Goal: Task Accomplishment & Management: Manage account settings

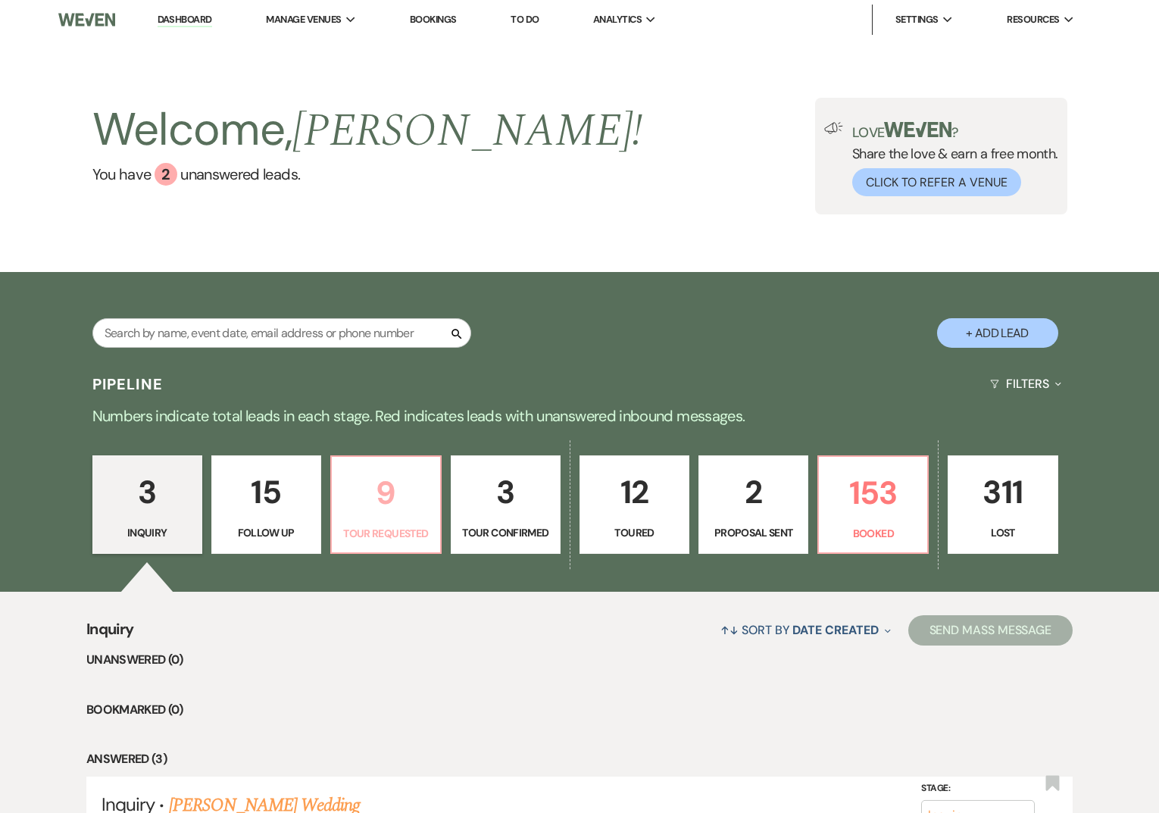
click at [351, 515] on p "9" at bounding box center [386, 492] width 90 height 51
select select "2"
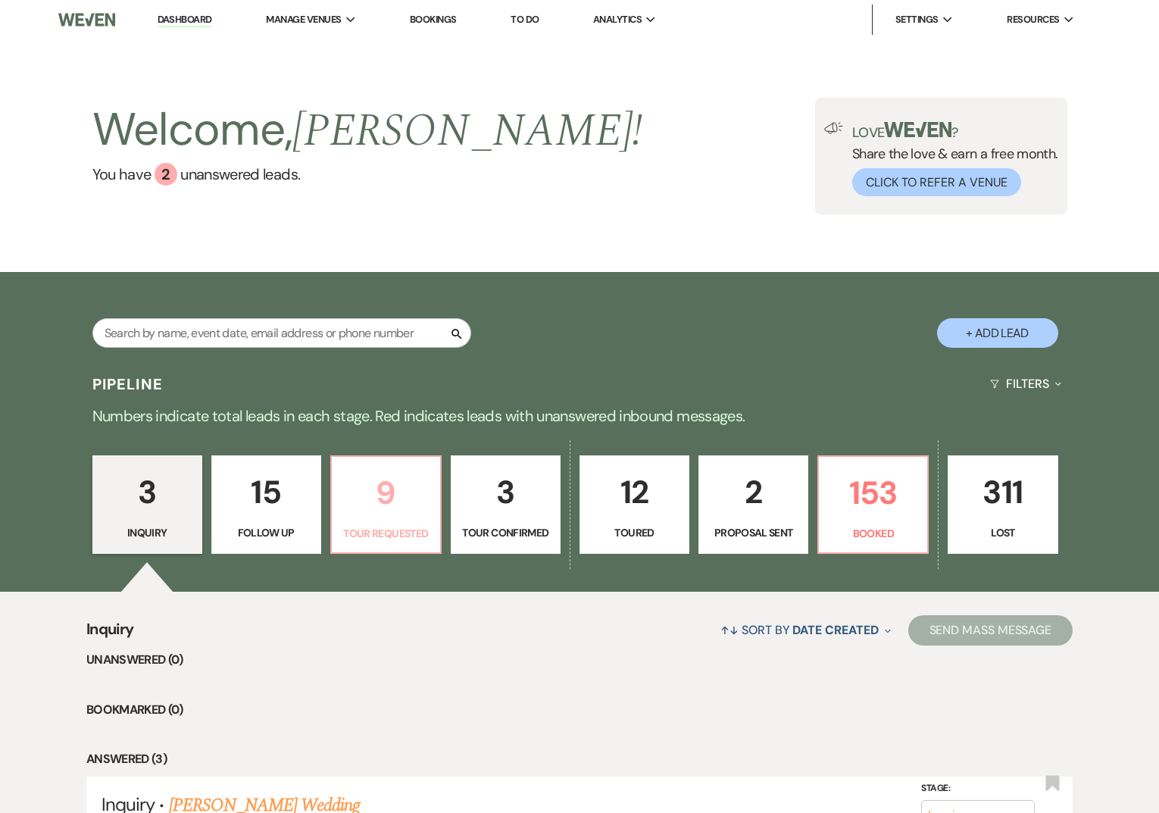
select select "2"
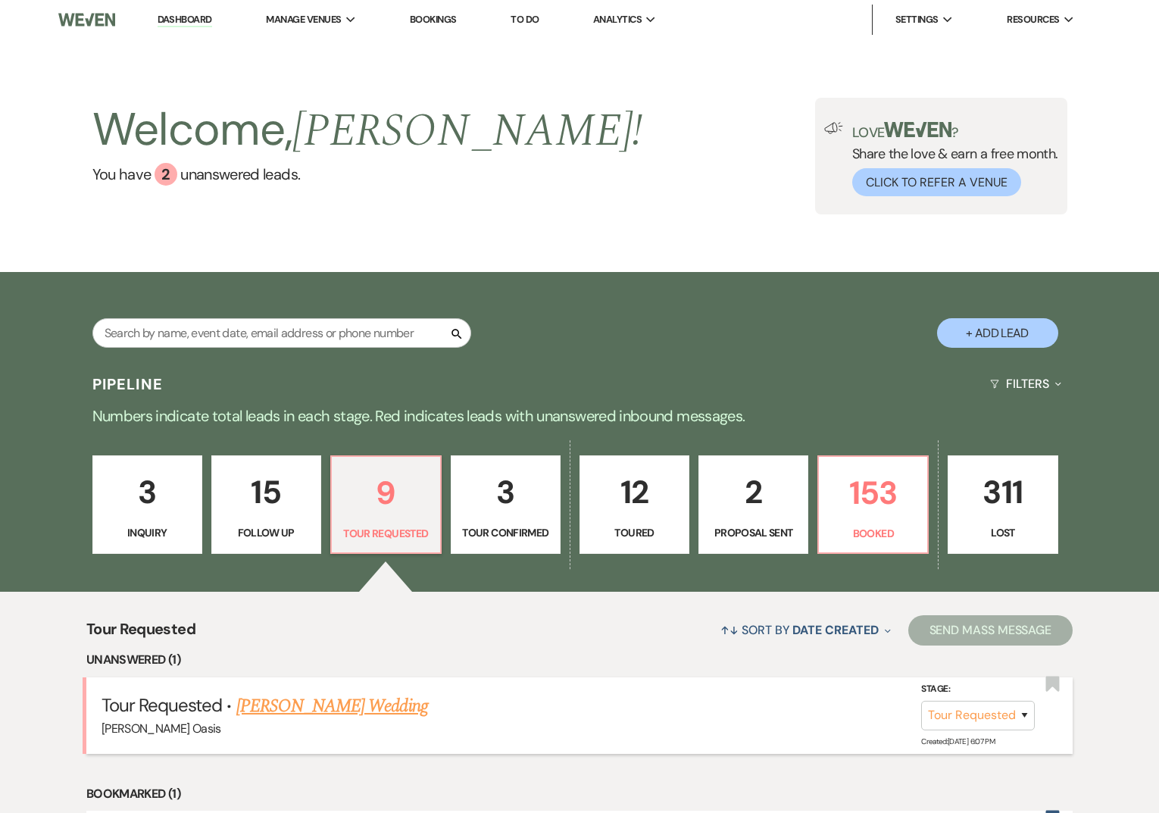
click at [252, 711] on link "[PERSON_NAME] Wedding" at bounding box center [332, 705] width 192 height 27
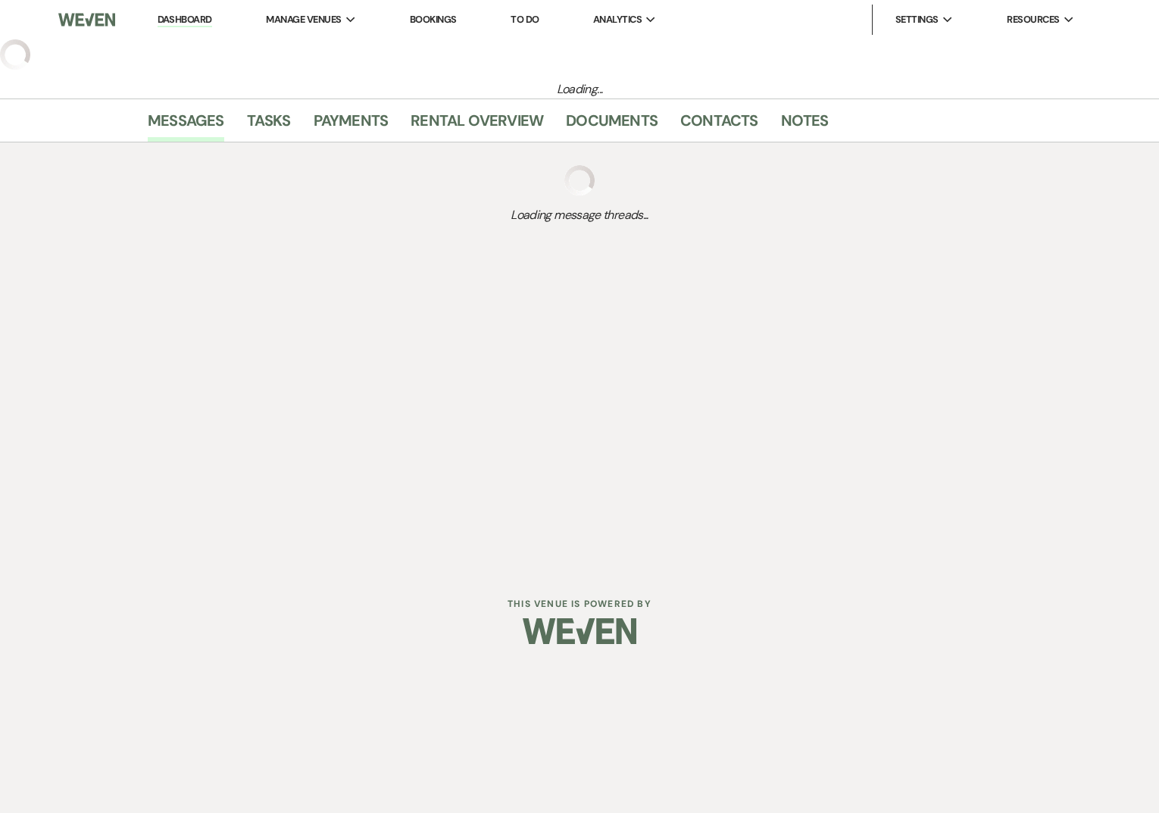
select select "2"
select select "5"
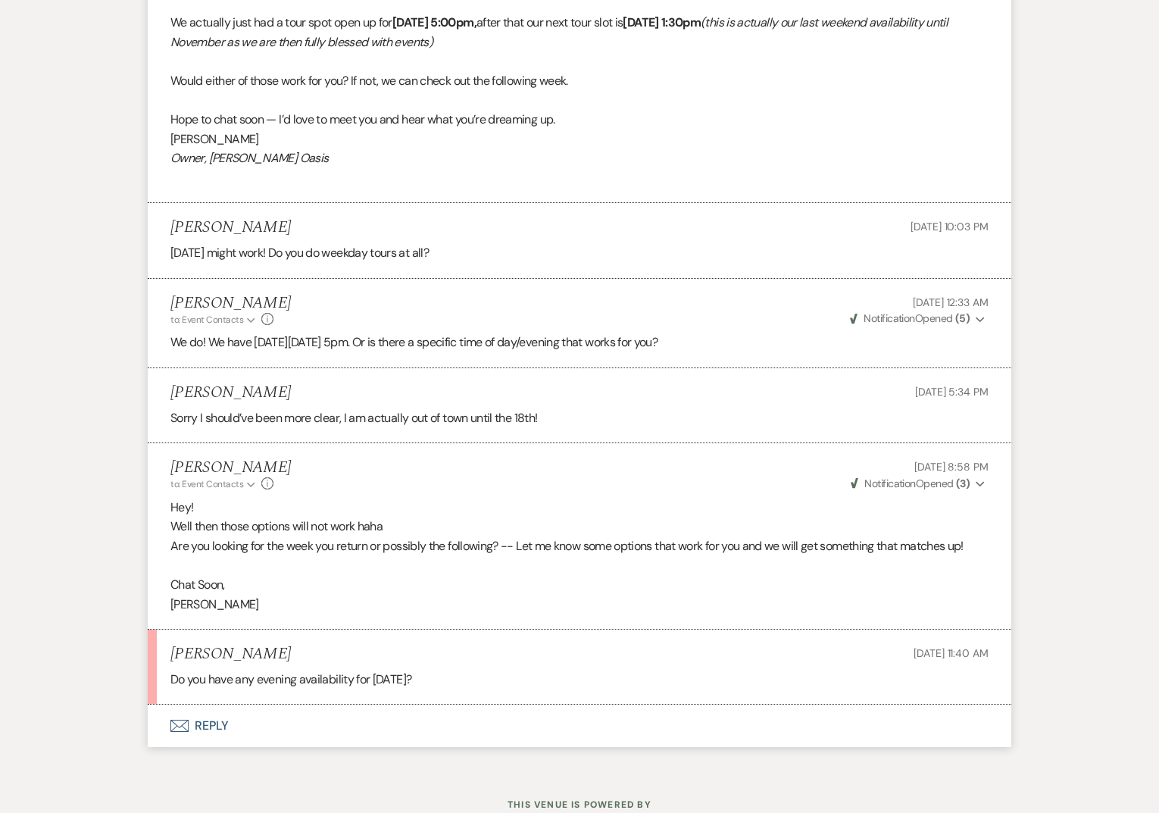
scroll to position [1325, 0]
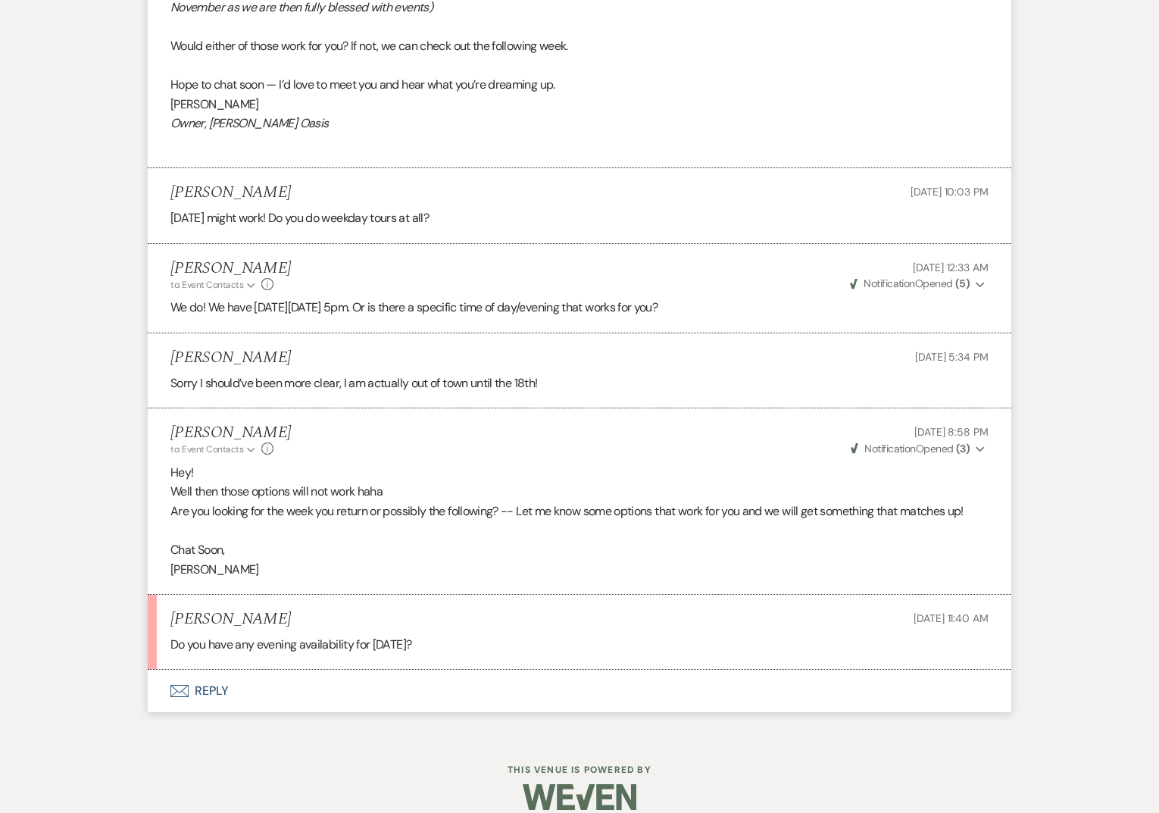
click at [235, 676] on button "Envelope Reply" at bounding box center [579, 690] width 863 height 42
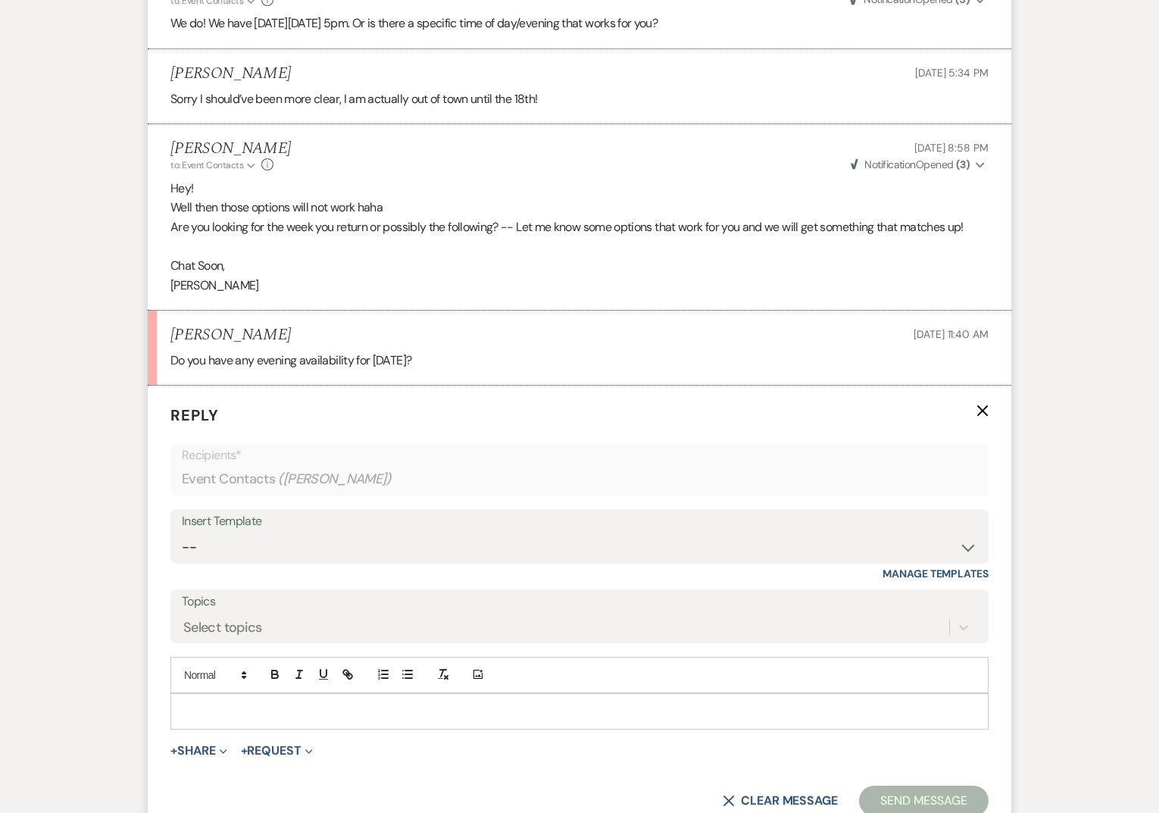
scroll to position [1614, 0]
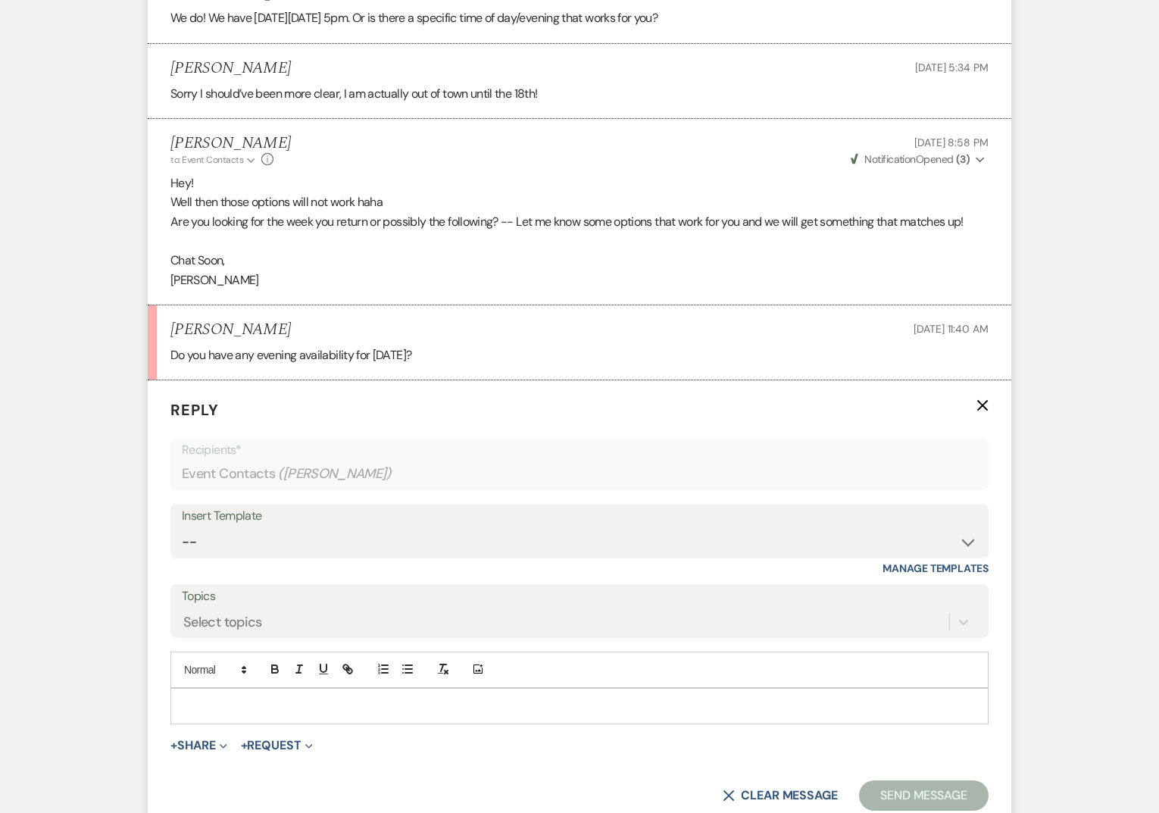
click at [232, 697] on p at bounding box center [580, 705] width 794 height 17
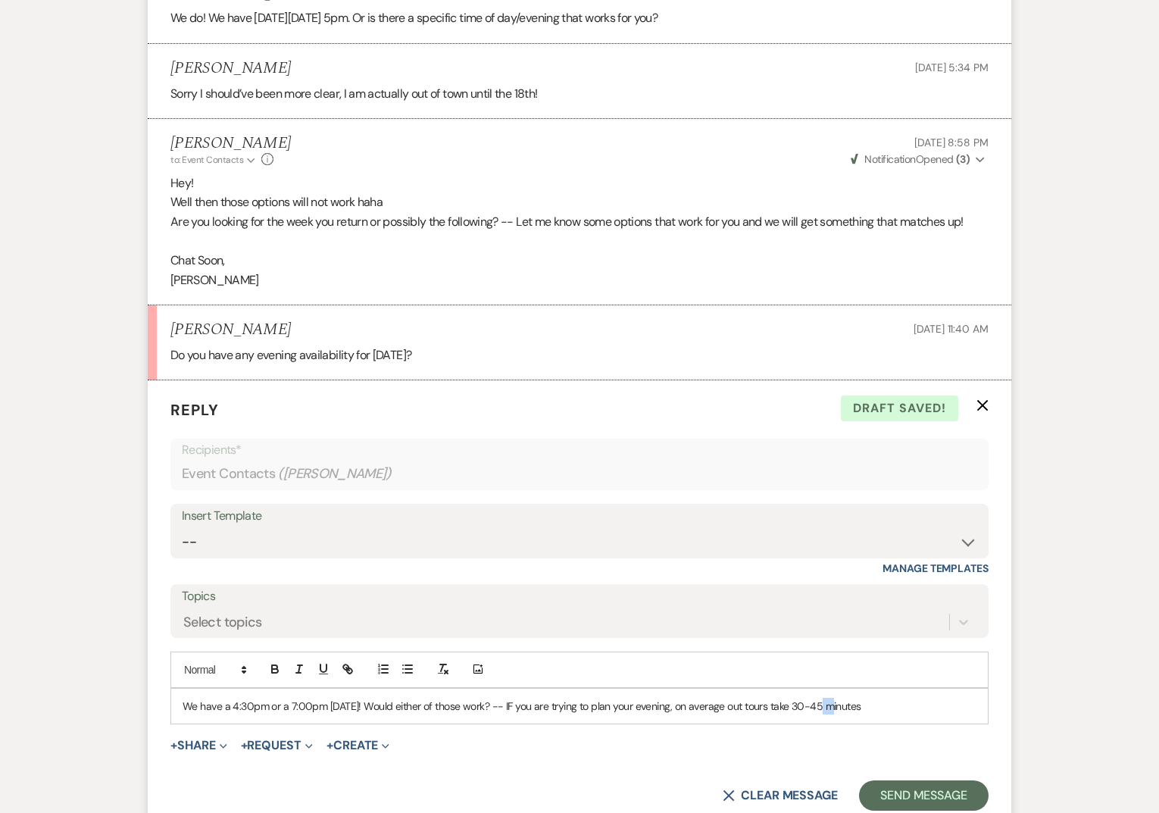
drag, startPoint x: 831, startPoint y: 688, endPoint x: 814, endPoint y: 694, distance: 17.5
click at [814, 694] on div "We have a 4:30pm or a 7:00pm [DATE]! Would either of those work? -- IF you are …" at bounding box center [579, 705] width 816 height 35
click at [872, 697] on p "We have a 4:30pm or a 7:00pm [DATE]! Would either of those work? -- IF you are …" at bounding box center [580, 705] width 794 height 17
drag, startPoint x: 882, startPoint y: 682, endPoint x: 508, endPoint y: 694, distance: 374.3
click at [508, 697] on p "We have a 4:30pm or a 7:00pm [DATE]! Would either of those work? -- IF you are …" at bounding box center [580, 705] width 794 height 17
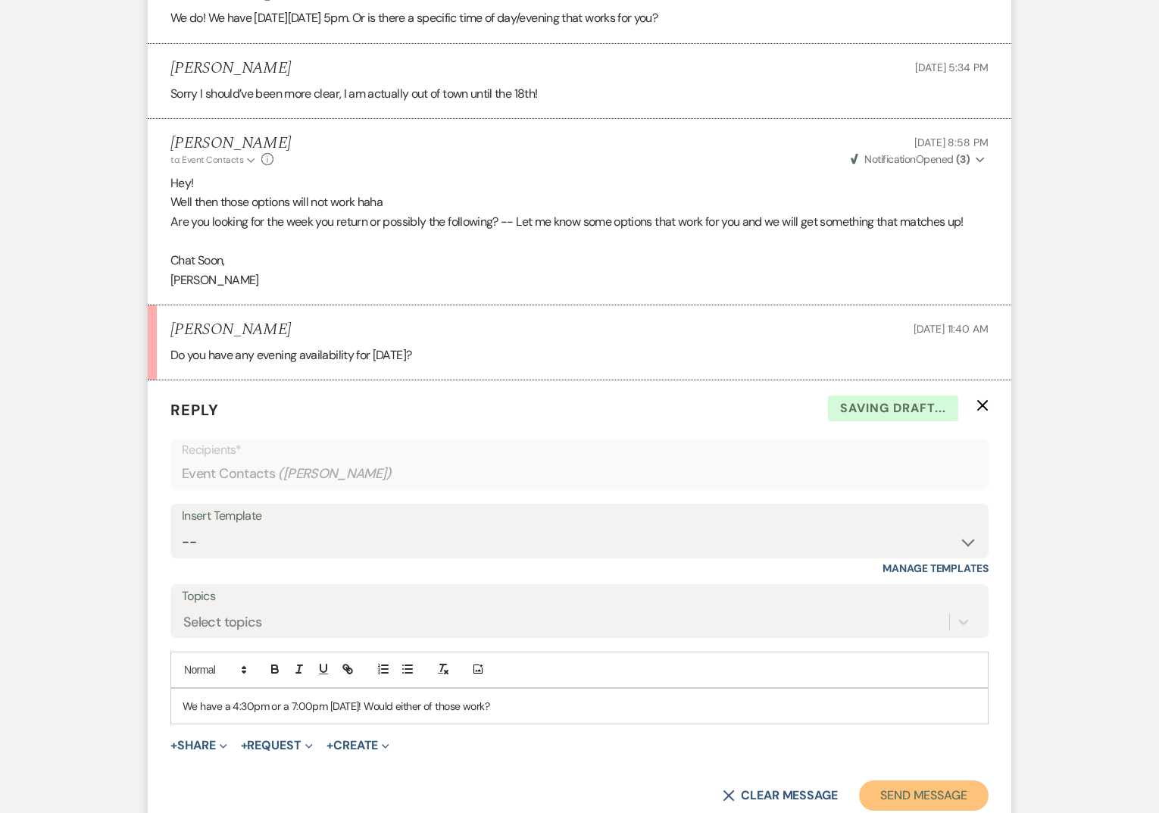
click at [959, 788] on button "Send Message" at bounding box center [923, 795] width 129 height 30
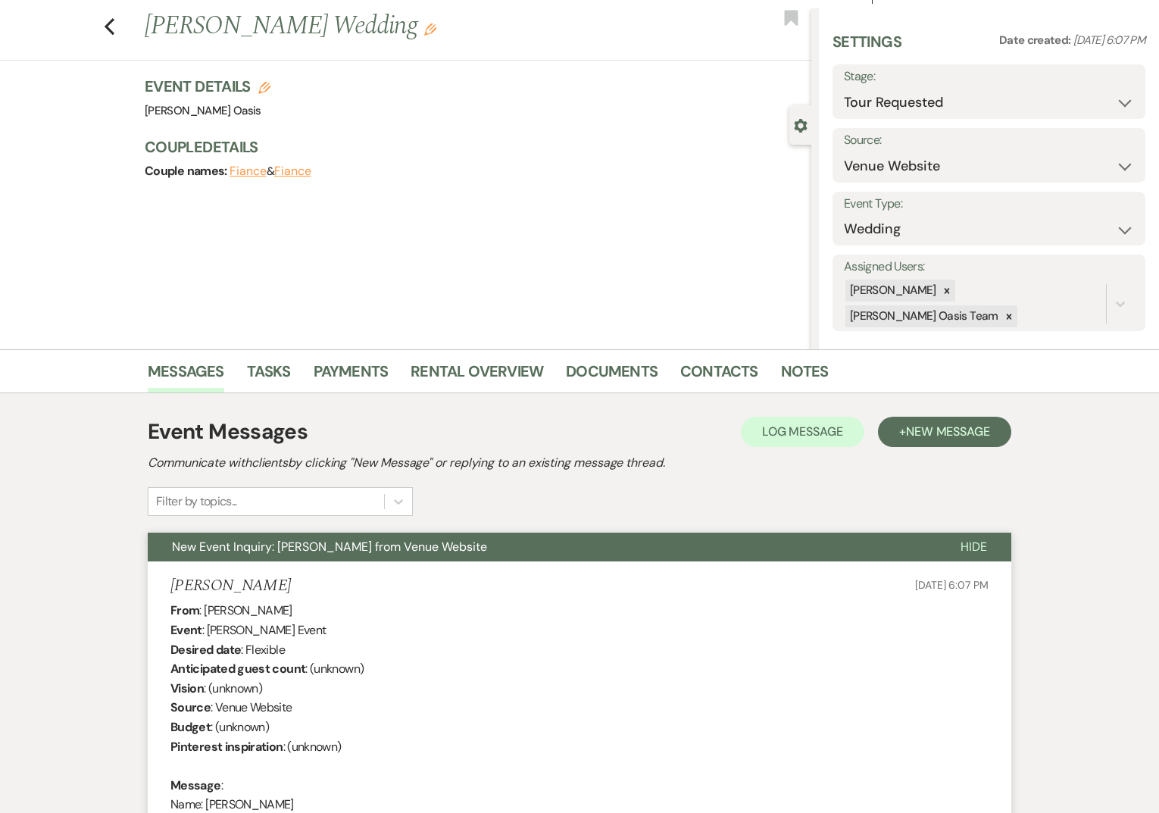
scroll to position [0, 0]
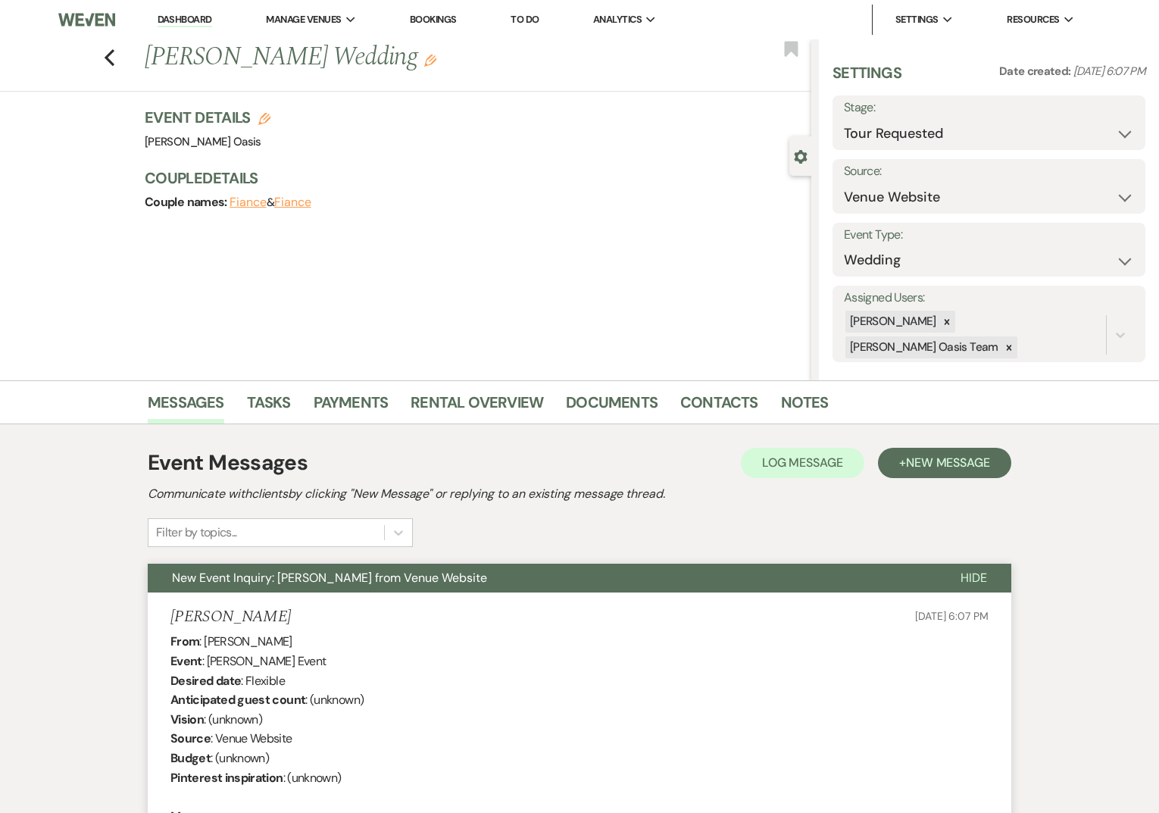
click at [800, 49] on div "Previous [PERSON_NAME] Wedding Edit" at bounding box center [474, 57] width 674 height 36
click at [789, 49] on use "button" at bounding box center [792, 48] width 14 height 15
click at [175, 17] on link "Dashboard" at bounding box center [185, 20] width 55 height 14
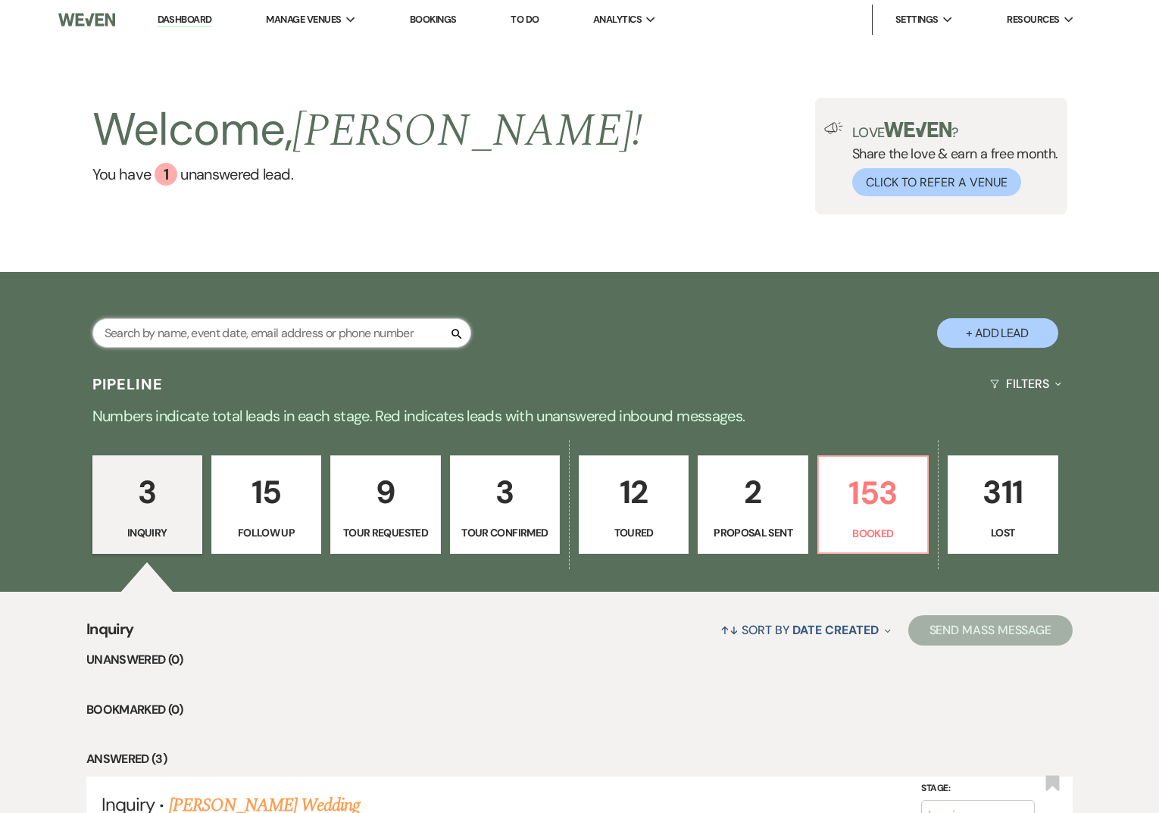
click at [167, 336] on input "text" at bounding box center [281, 333] width 379 height 30
type input "chynna"
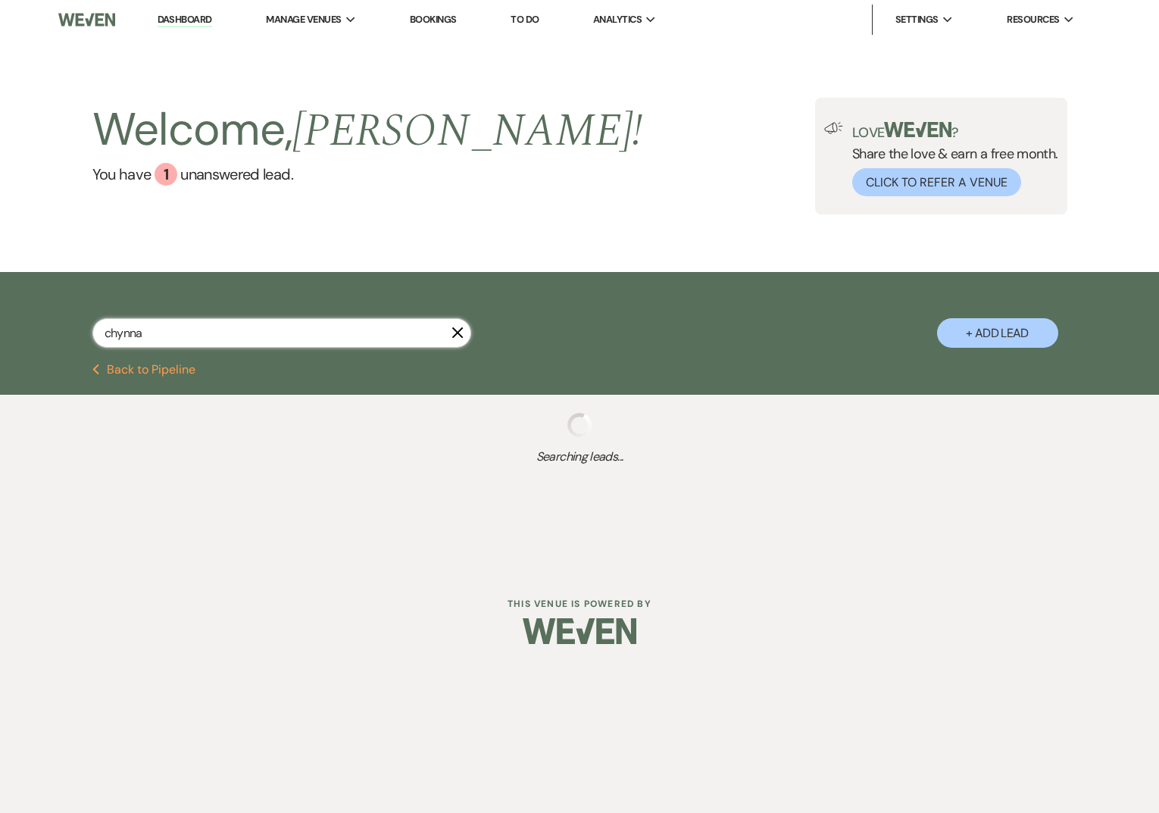
select select "8"
select select "11"
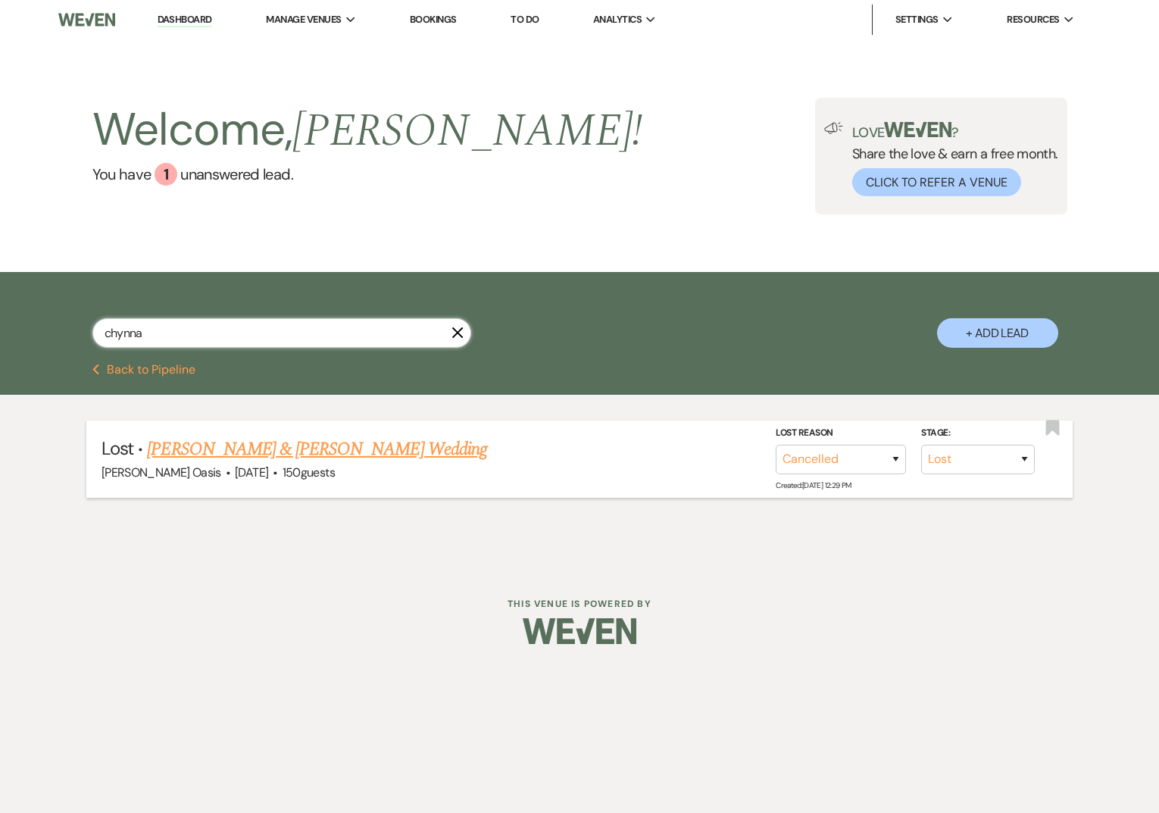
type input "chynna"
click at [247, 452] on link "[PERSON_NAME] & [PERSON_NAME] Wedding" at bounding box center [316, 448] width 339 height 27
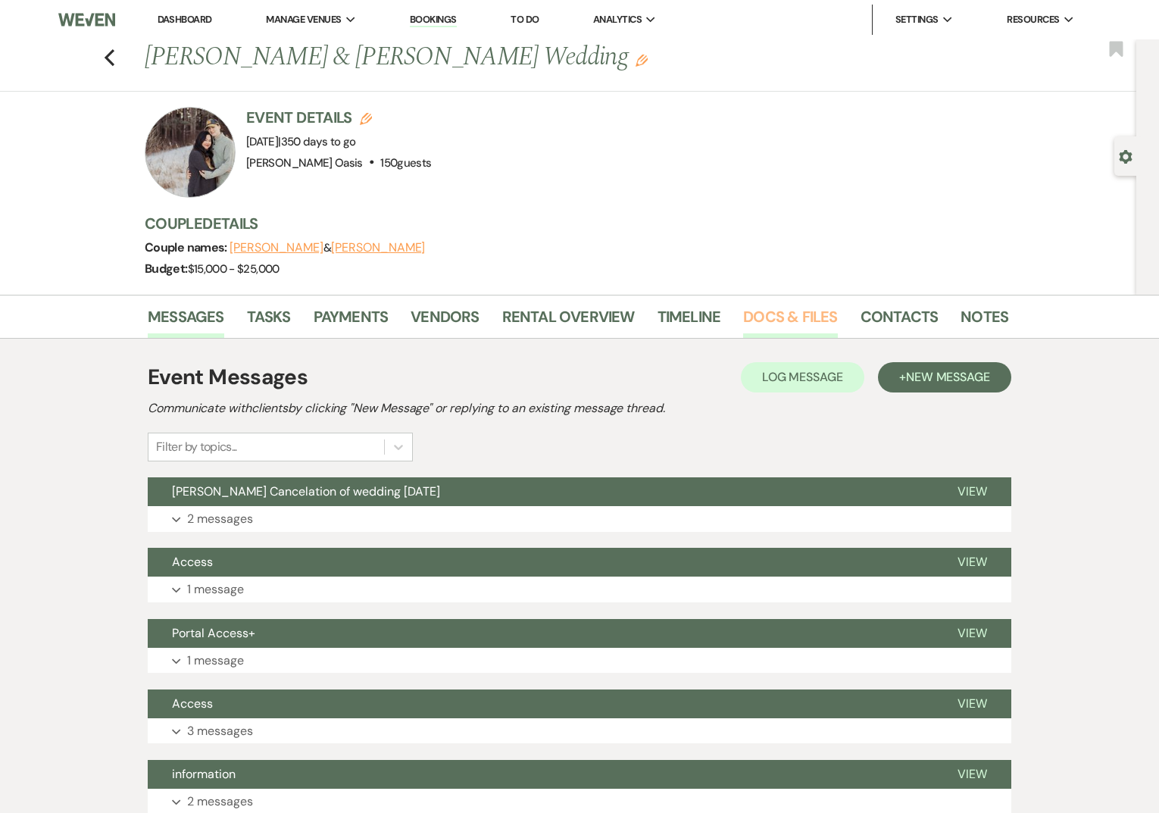
click at [778, 326] on link "Docs & Files" at bounding box center [790, 320] width 94 height 33
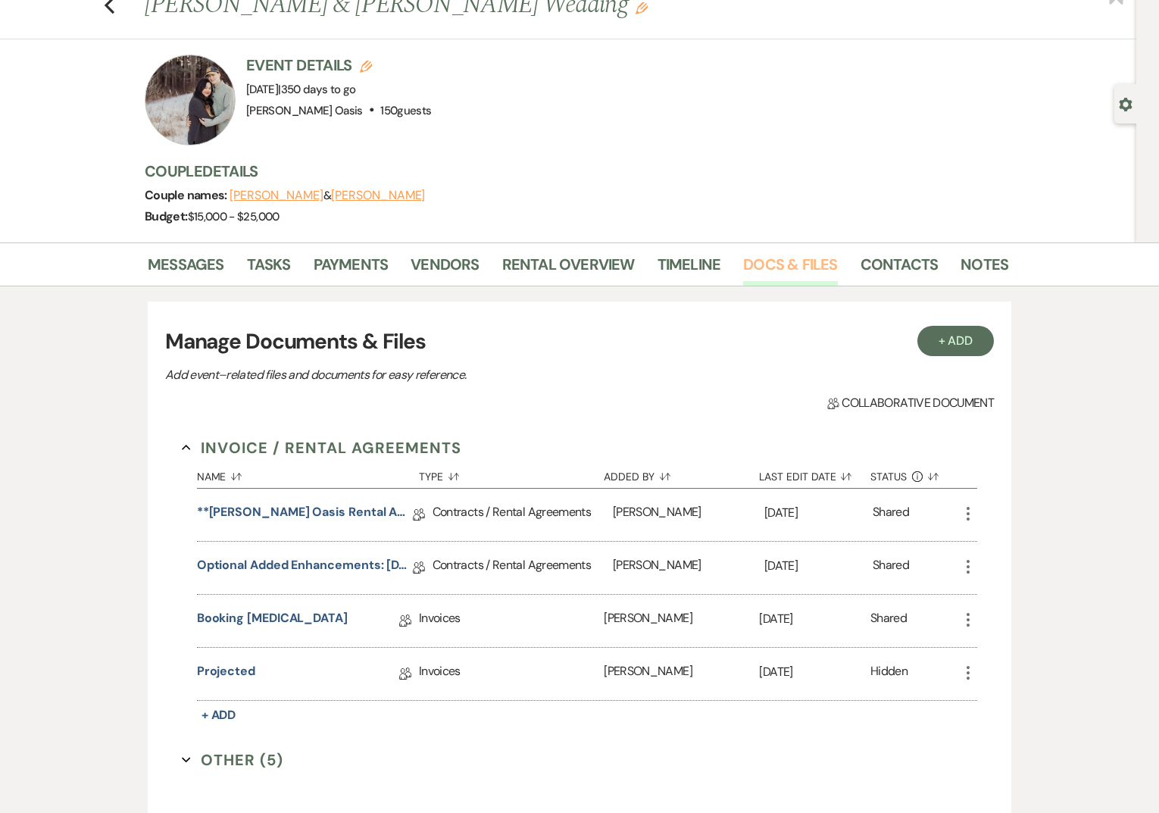
scroll to position [128, 0]
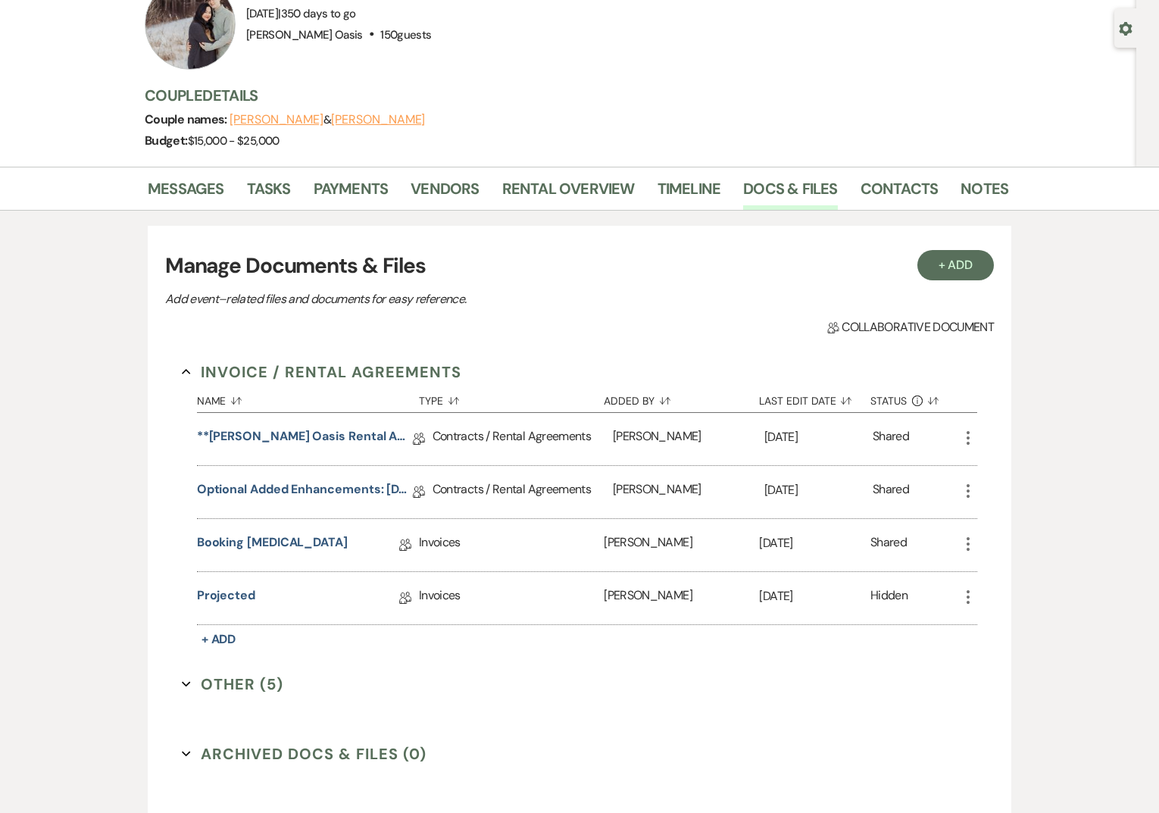
click at [242, 687] on button "Other (5) Expand" at bounding box center [232, 683] width 101 height 23
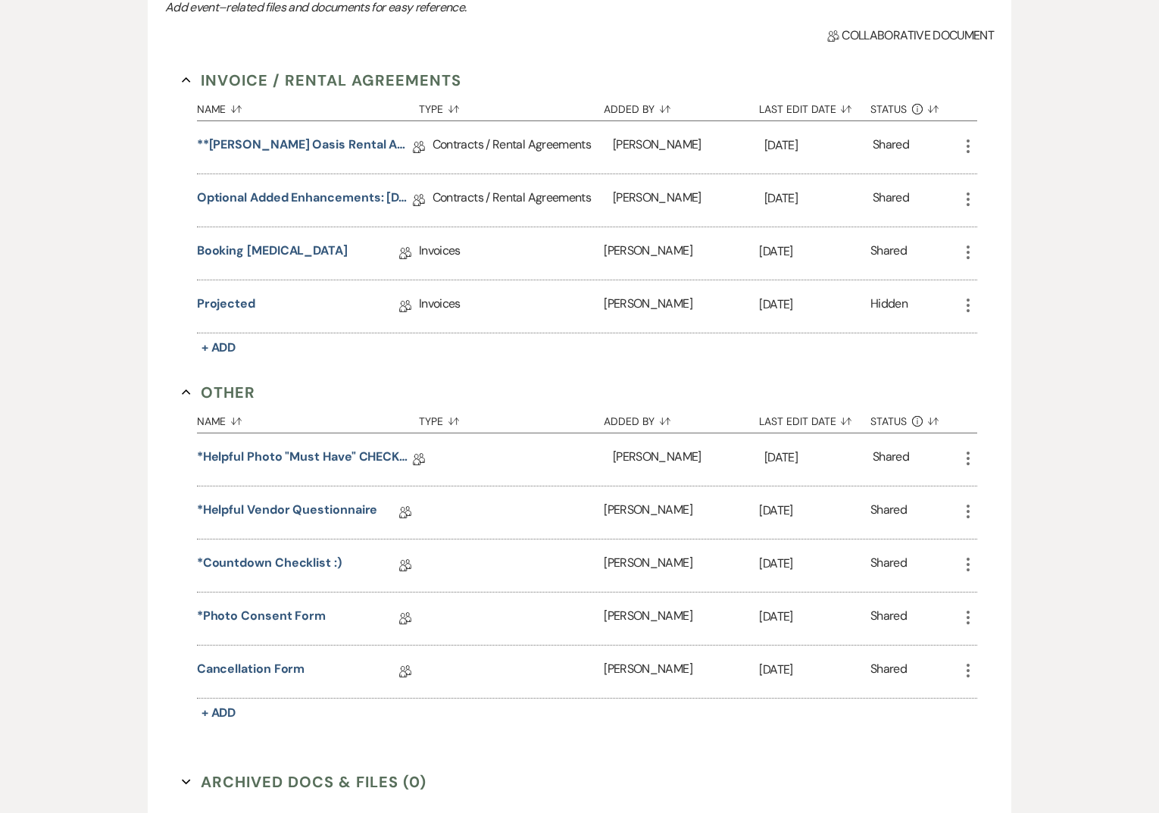
scroll to position [422, 0]
click at [244, 667] on link "Cancellation Form" at bounding box center [251, 668] width 108 height 23
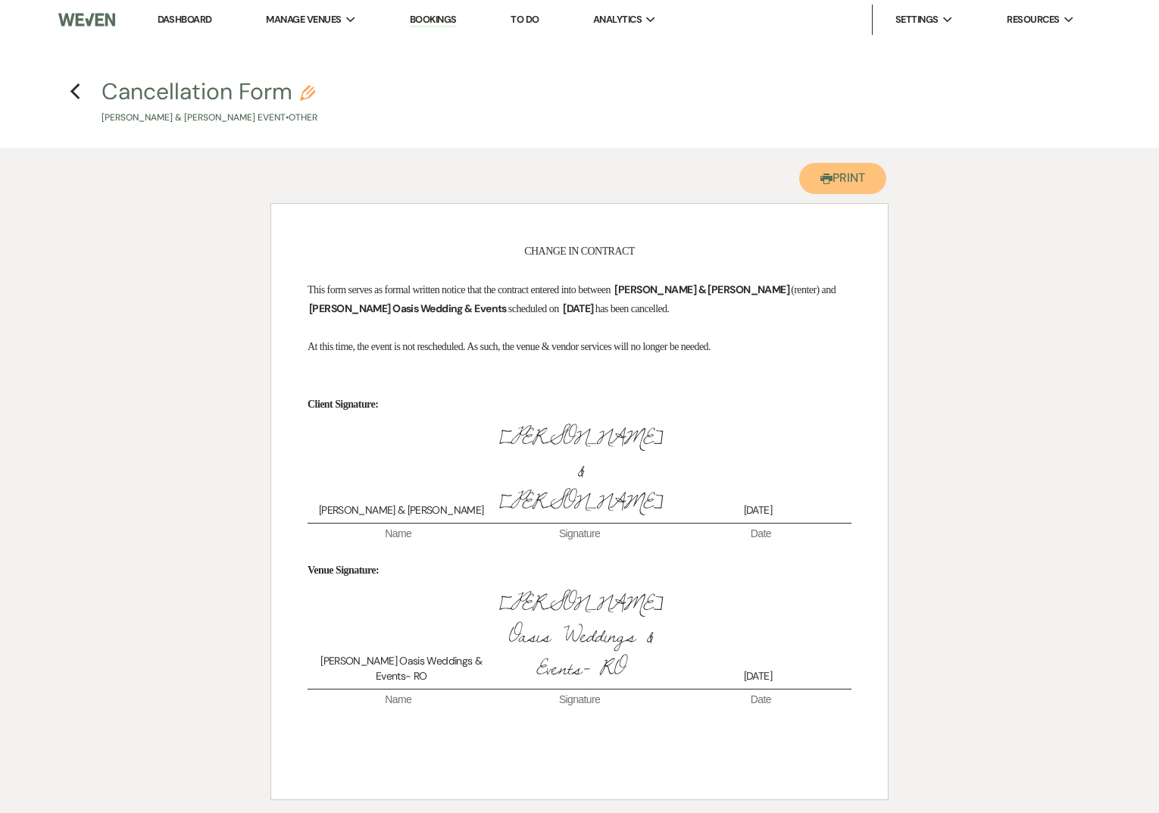
click at [864, 179] on button "Printer Print" at bounding box center [842, 178] width 87 height 31
click at [207, 17] on link "Dashboard" at bounding box center [185, 19] width 55 height 13
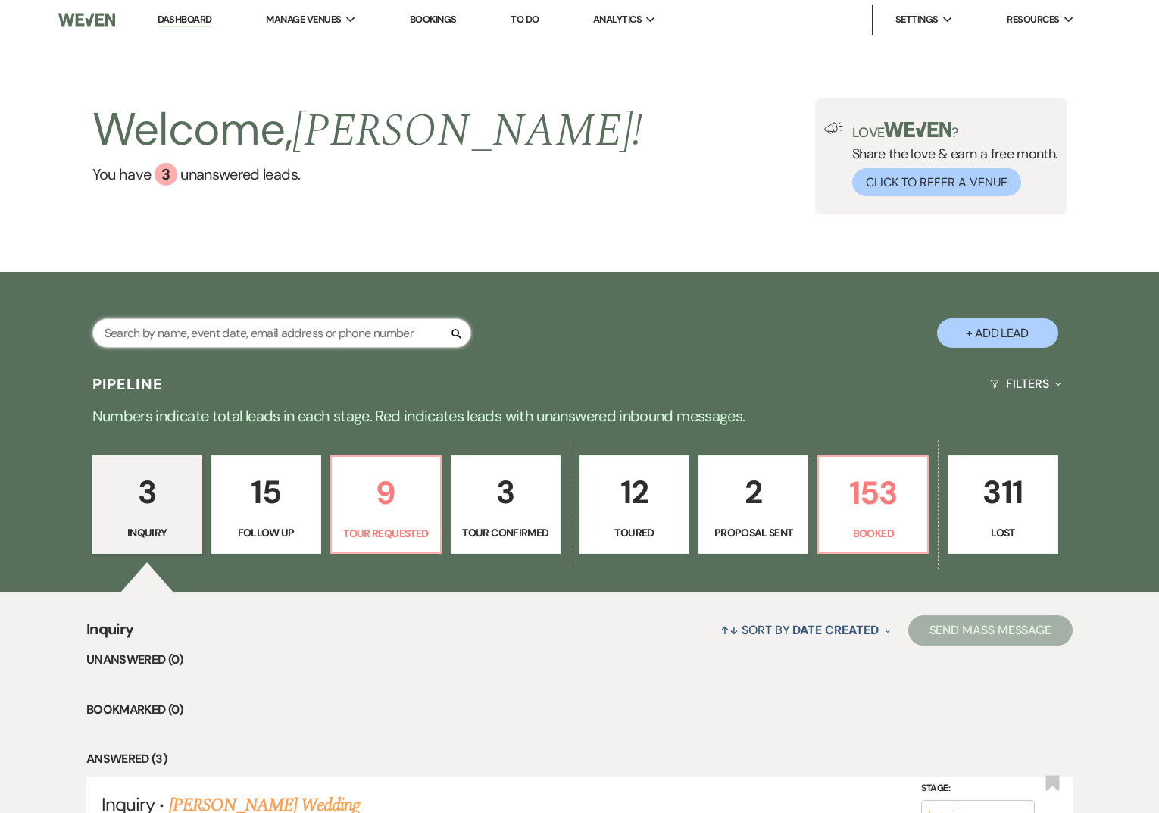
click at [138, 326] on input "text" at bounding box center [281, 333] width 379 height 30
type input "[PERSON_NAME]"
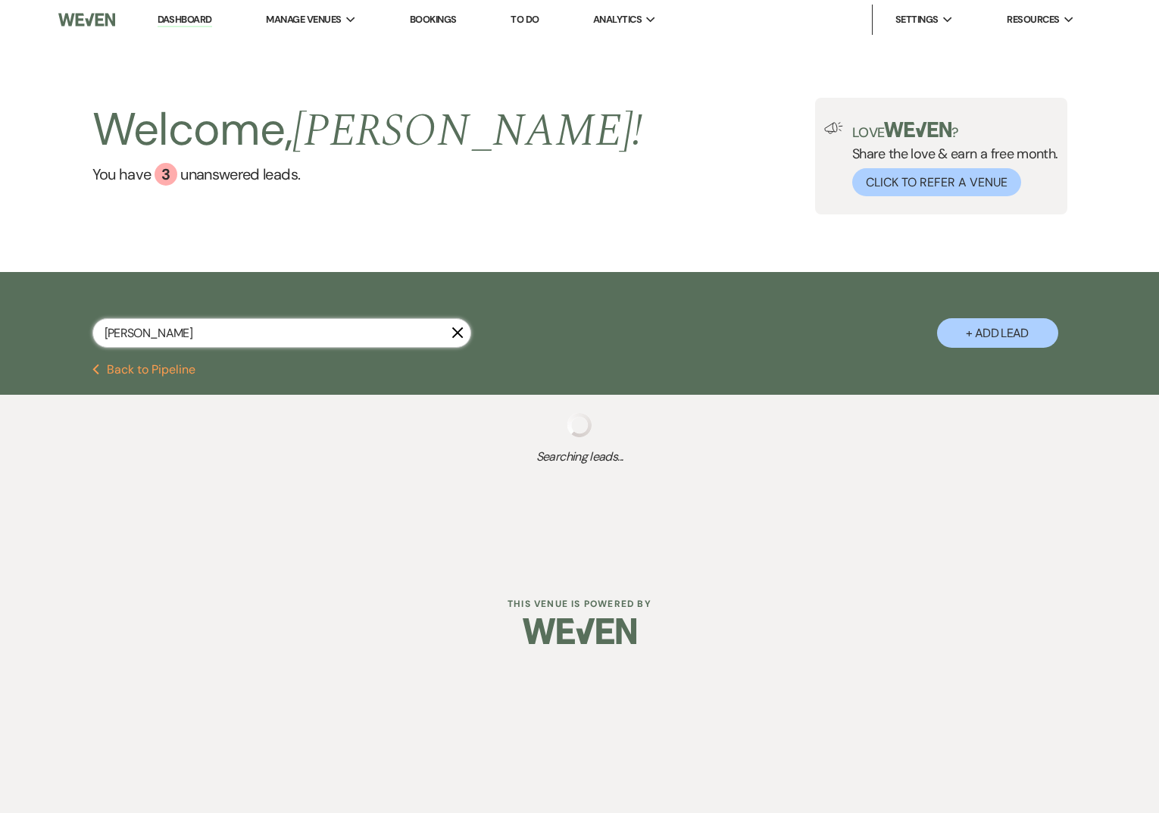
select select "8"
select select "6"
select select "8"
select select "5"
select select "8"
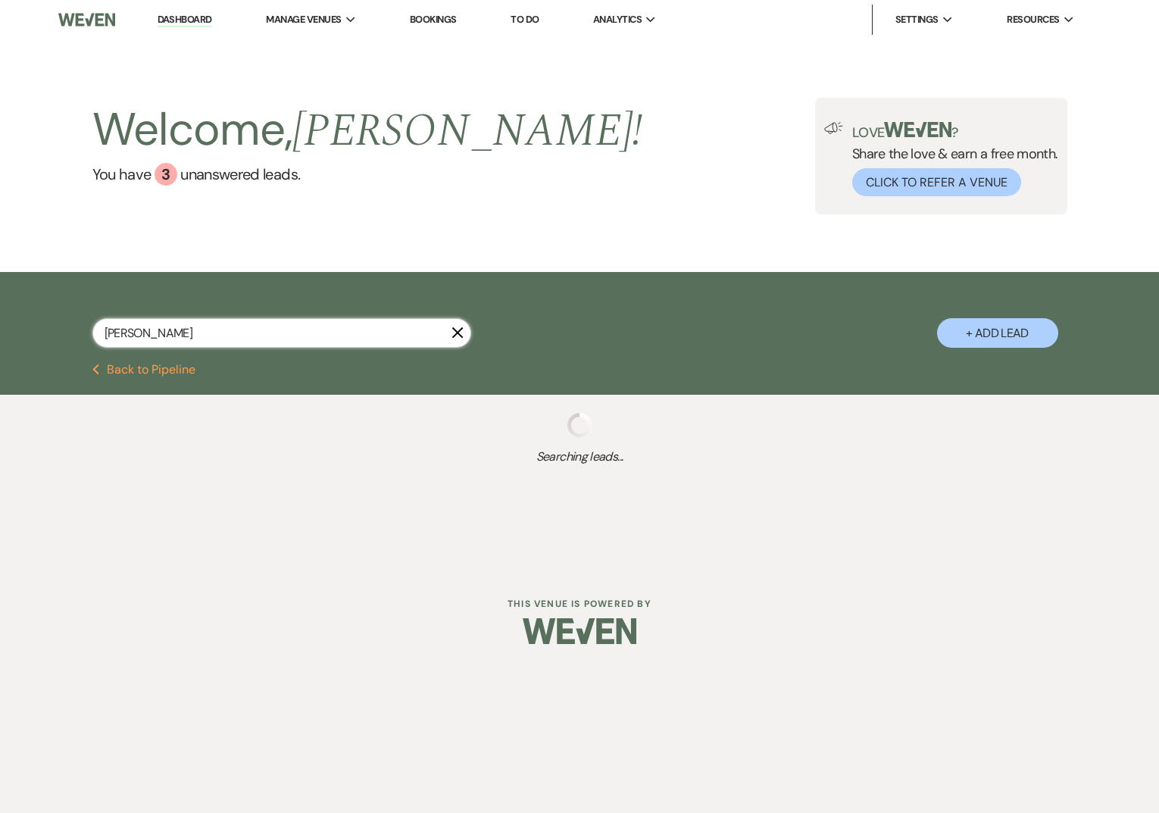
select select "5"
select select "8"
select select "6"
select select "8"
select select "5"
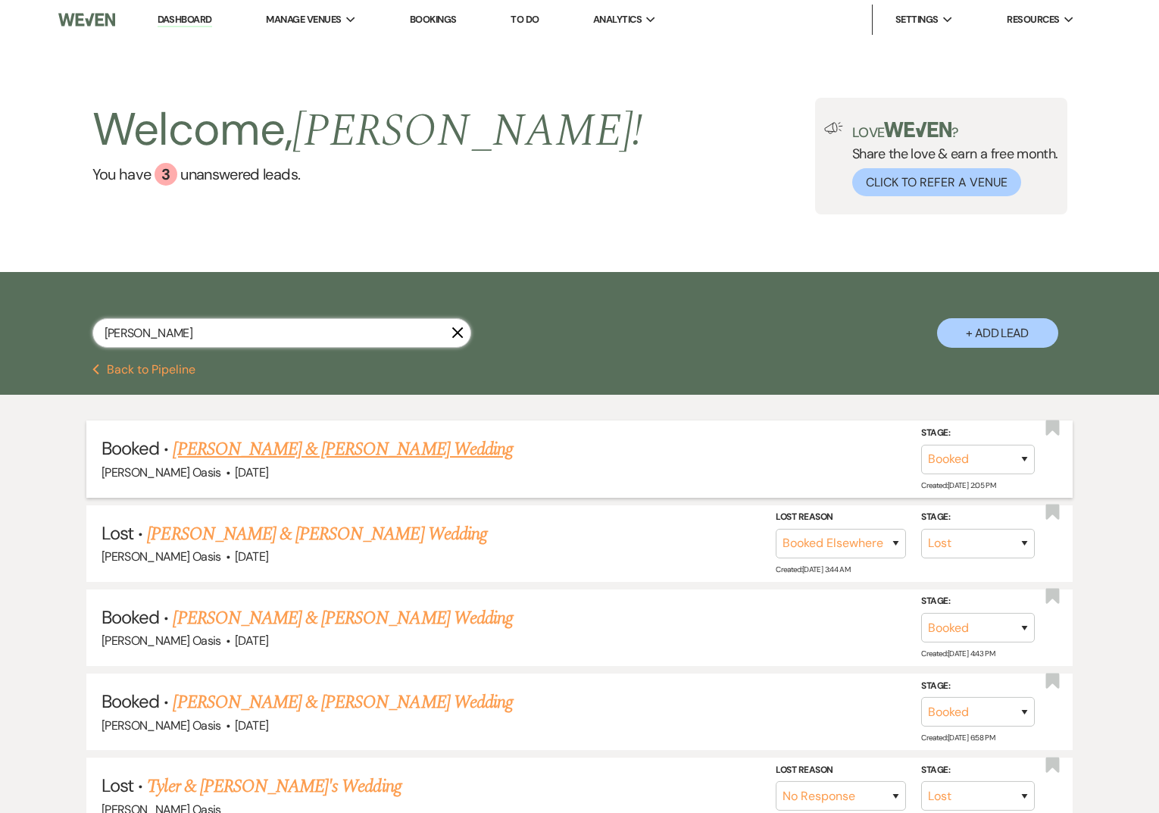
type input "tyler sheet"
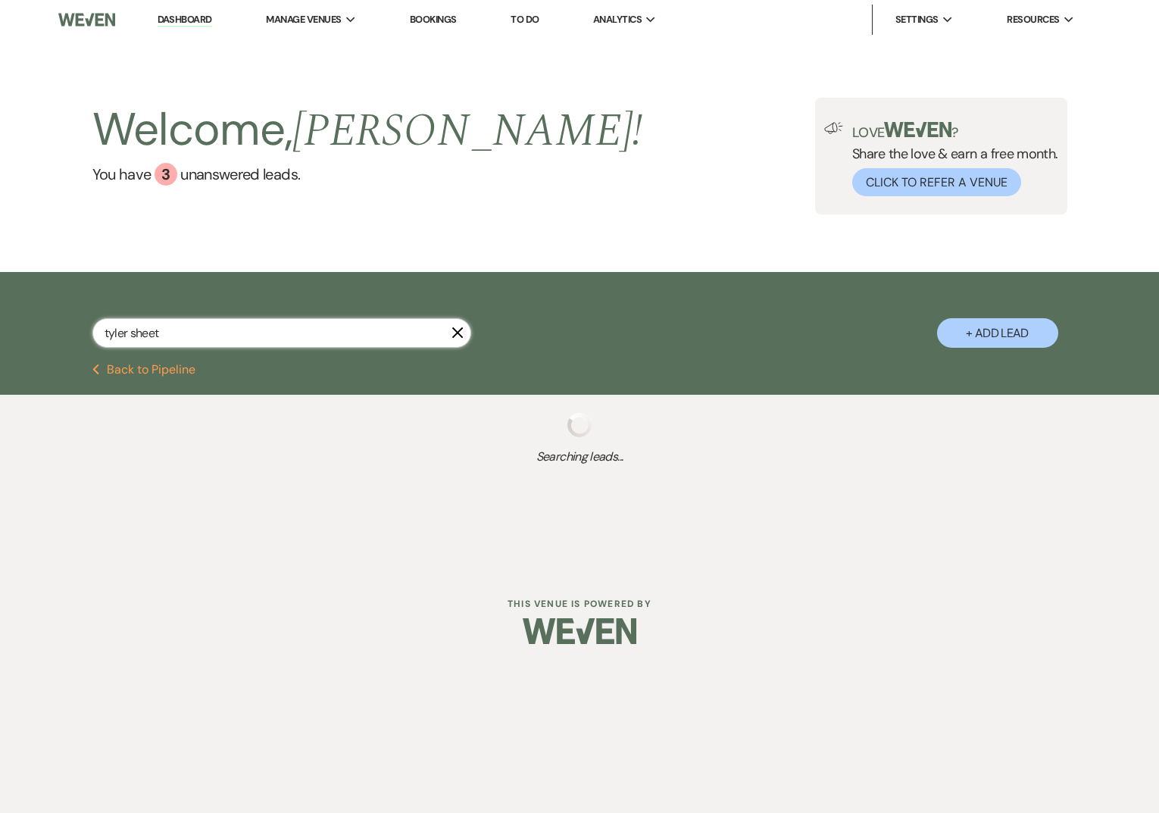
select select "8"
select select "6"
select select "8"
select select "5"
select select "8"
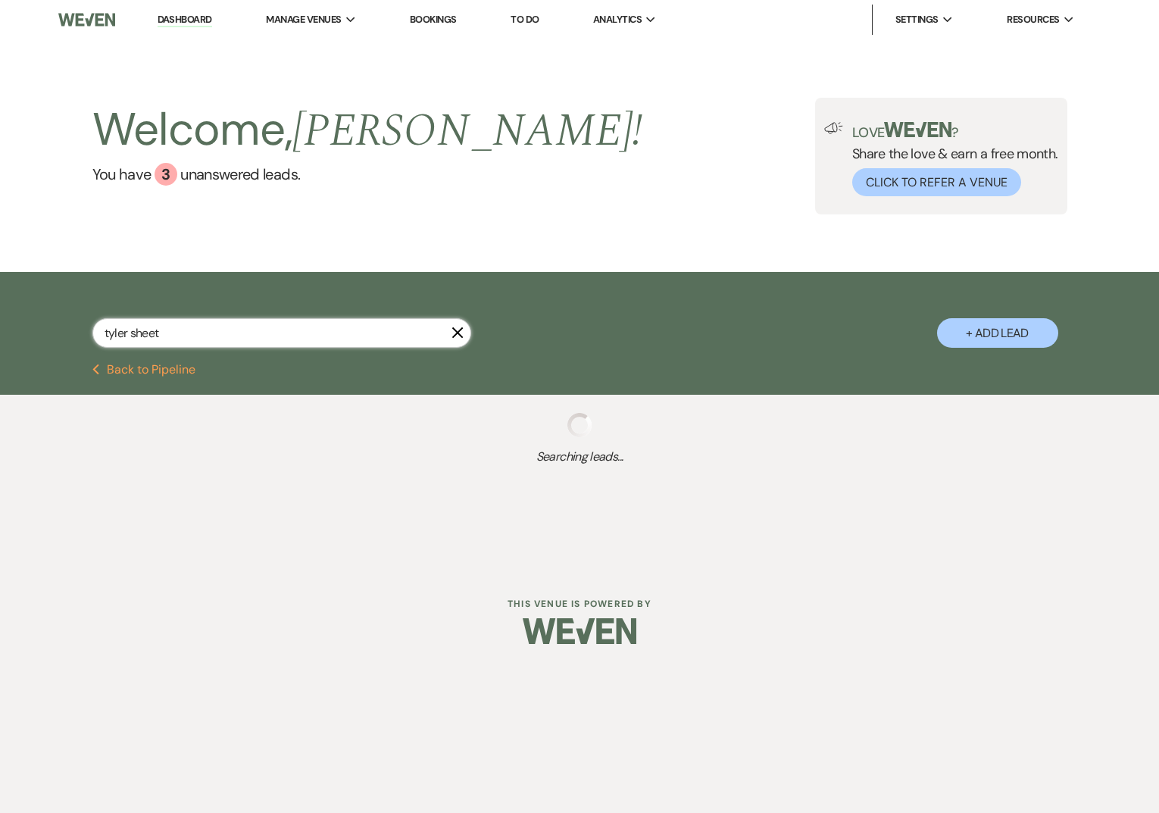
select select "5"
select select "8"
select select "6"
select select "8"
select select "5"
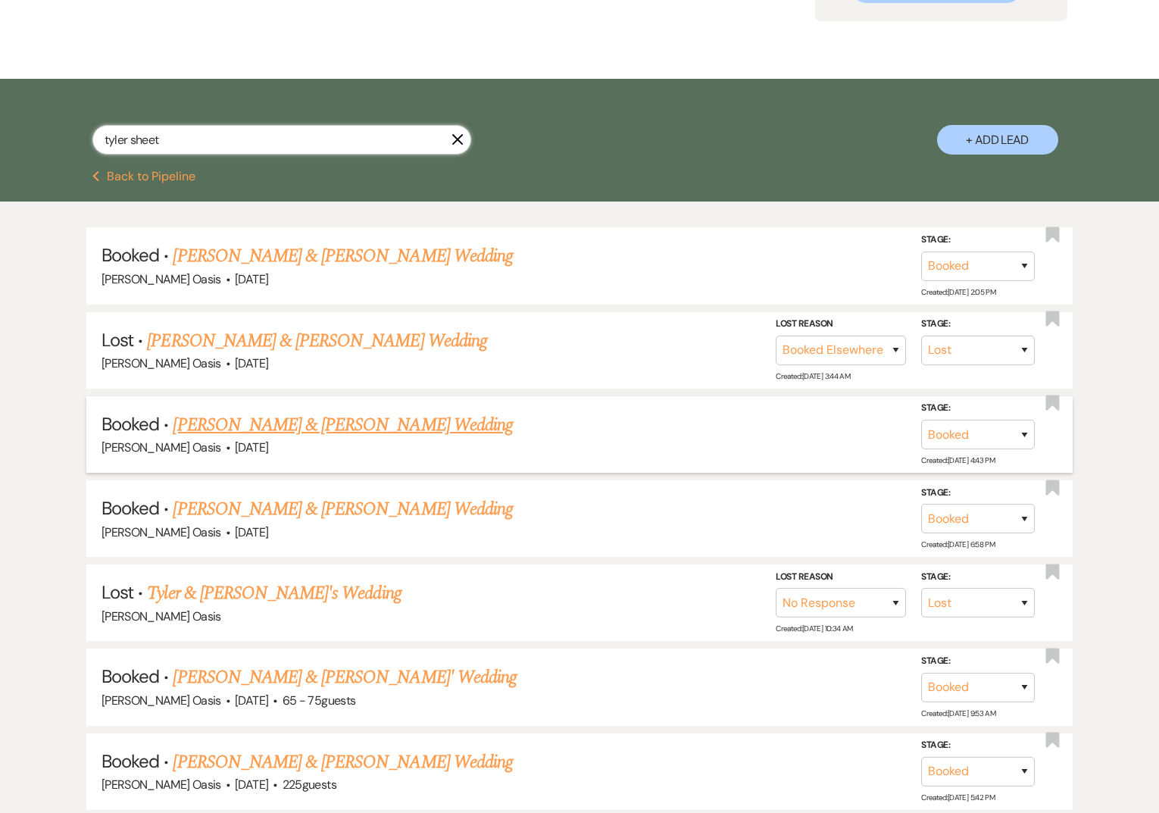
scroll to position [201, 0]
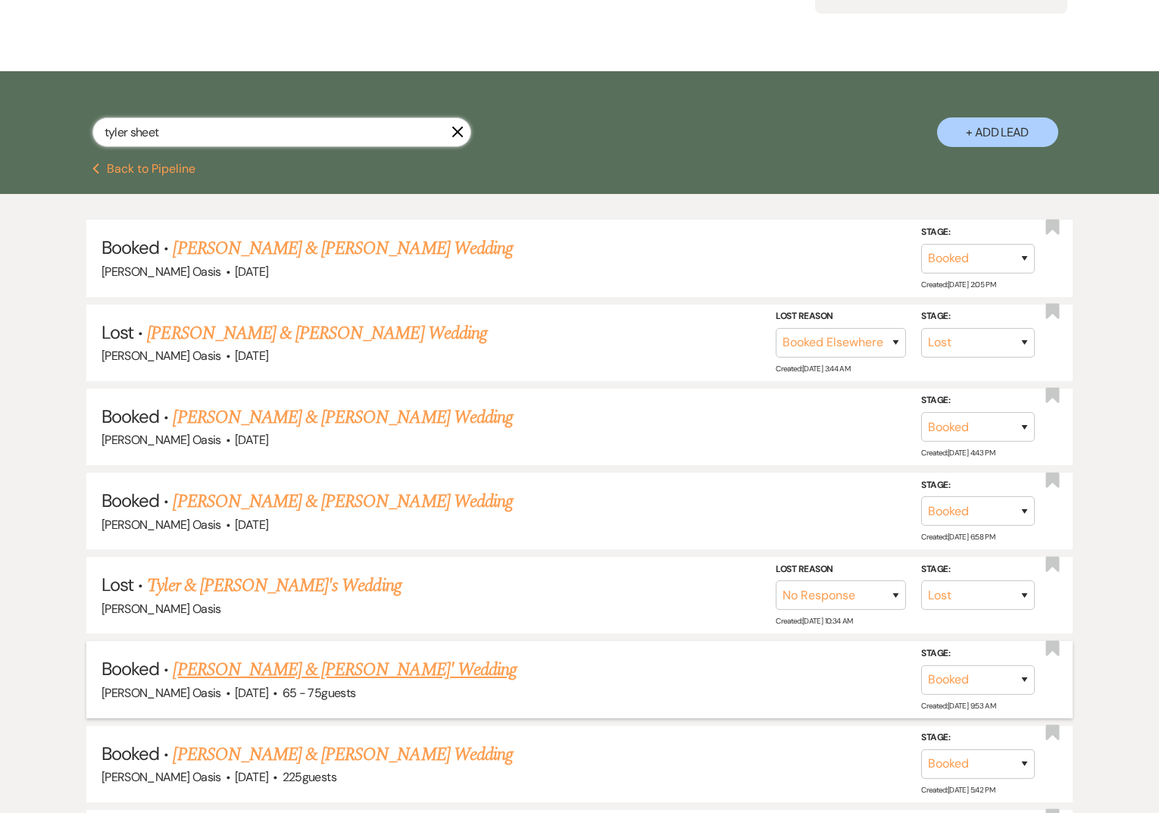
type input "tyler sheet"
click at [350, 666] on link "[PERSON_NAME] & [PERSON_NAME]' Wedding" at bounding box center [345, 669] width 344 height 27
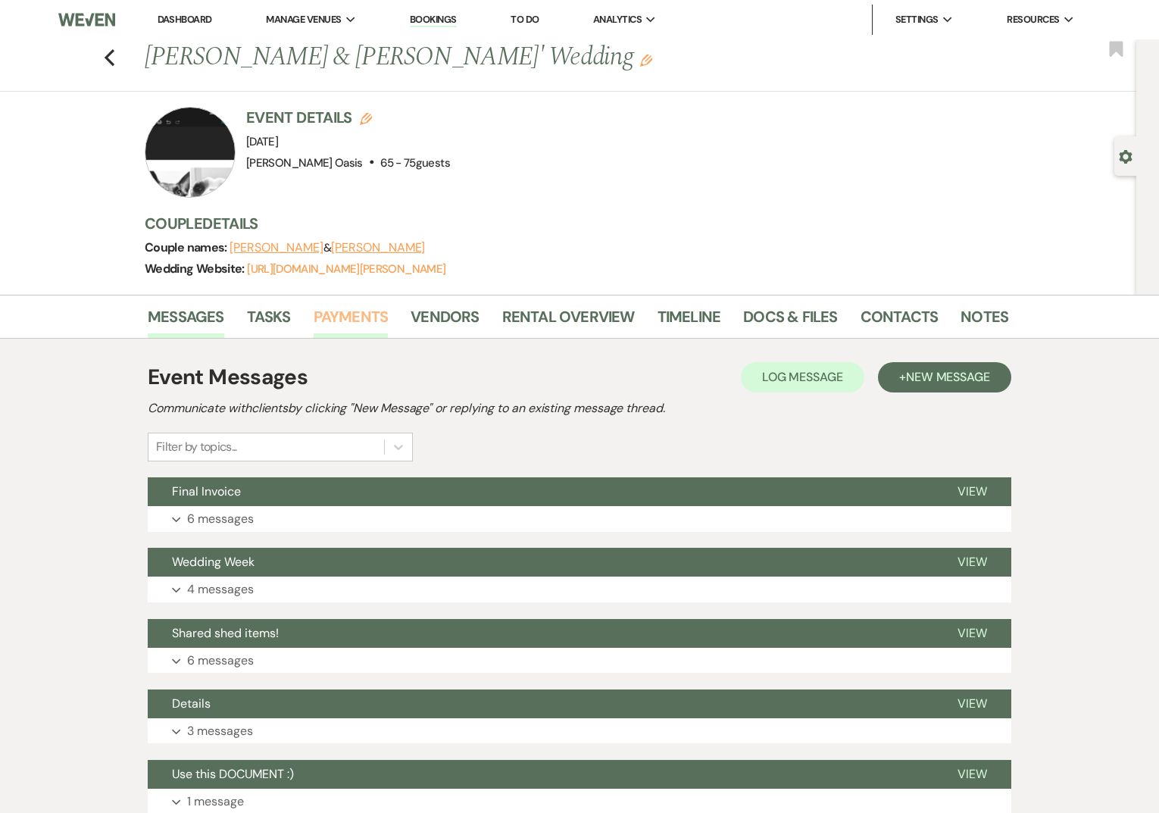
click at [364, 323] on link "Payments" at bounding box center [351, 320] width 75 height 33
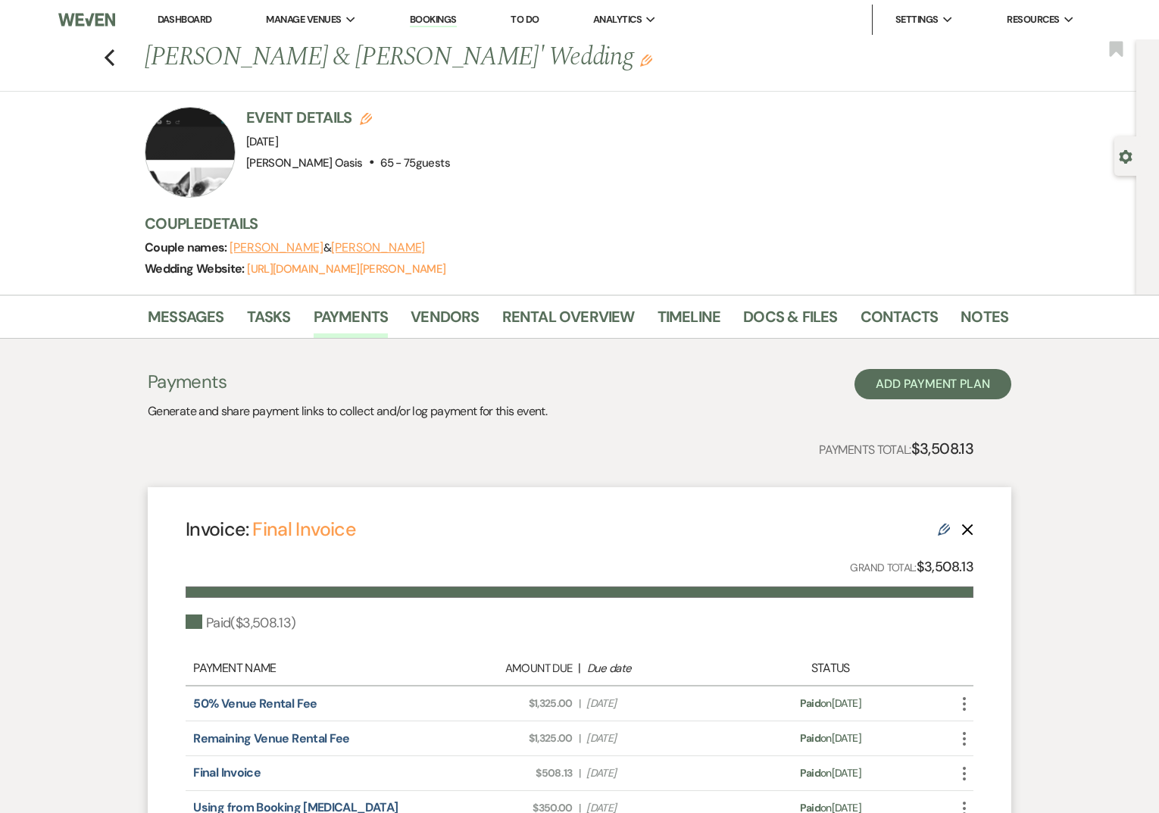
click at [178, 16] on link "Dashboard" at bounding box center [185, 19] width 55 height 13
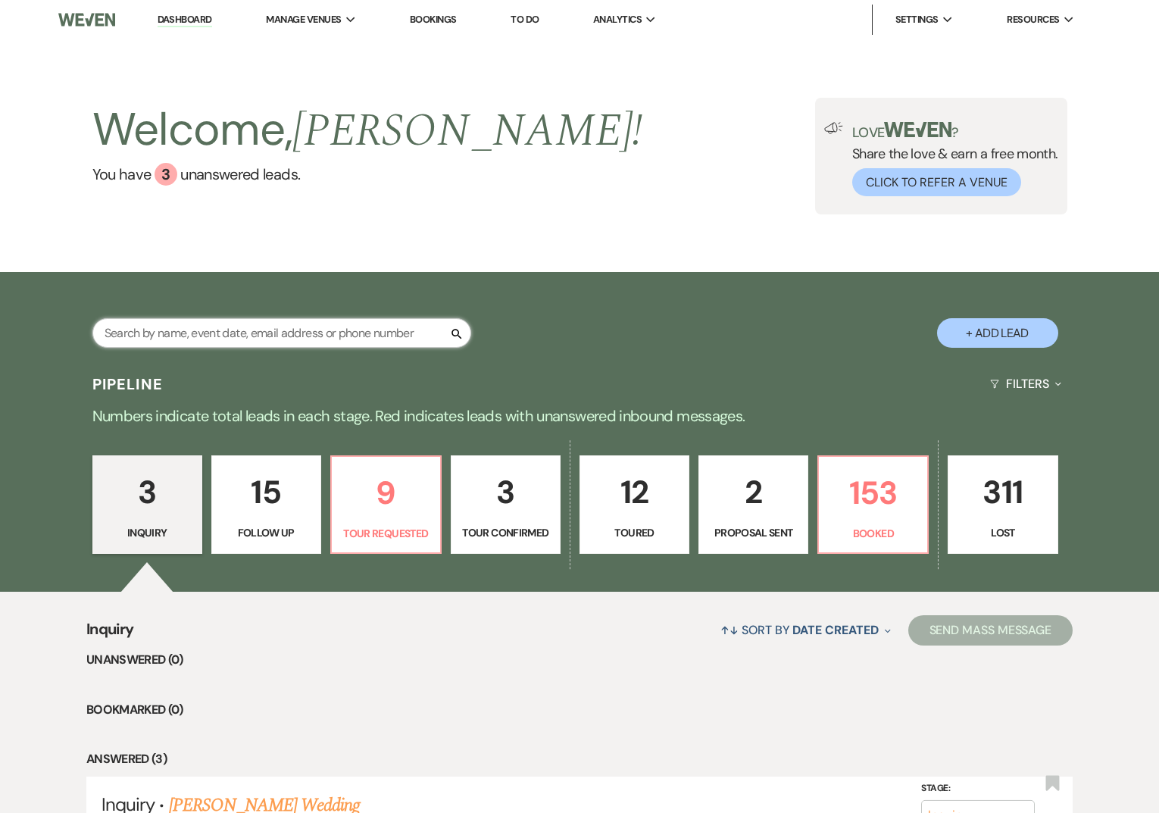
click at [169, 339] on input "text" at bounding box center [281, 333] width 379 height 30
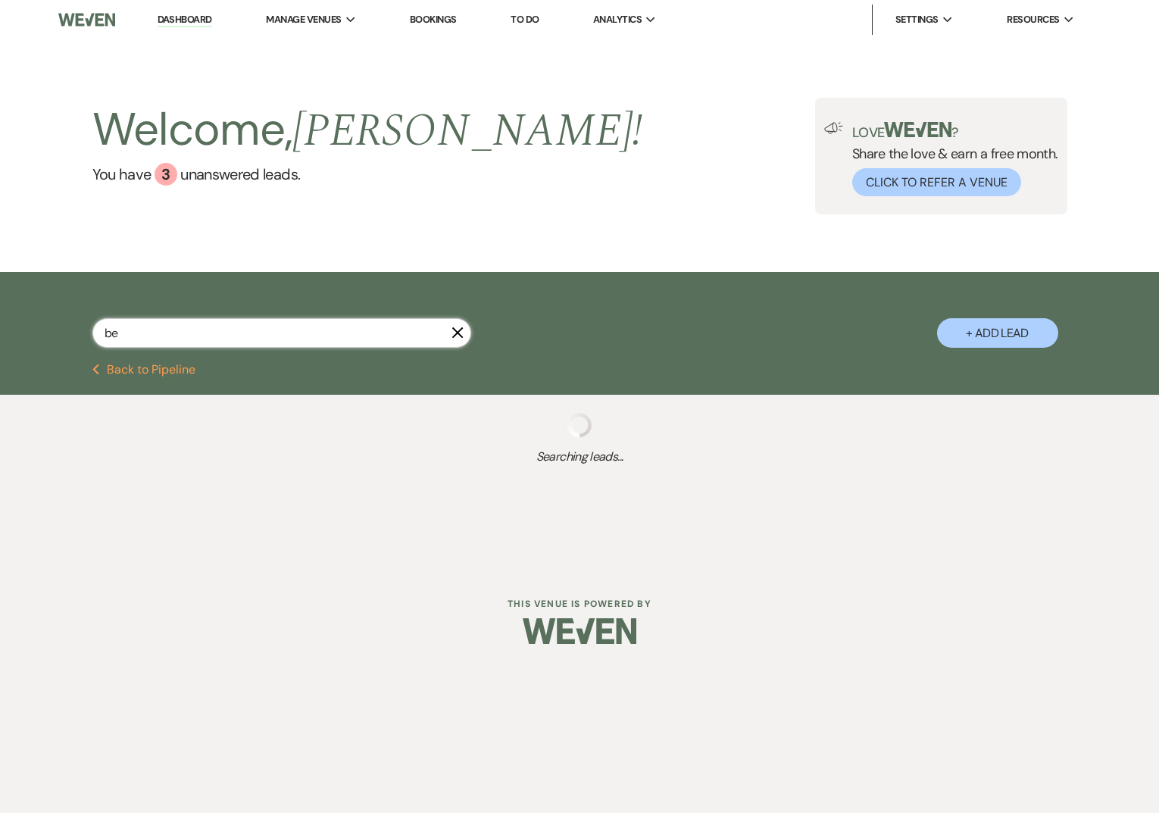
type input "ben"
select select "2"
select select "8"
select select "1"
select select "8"
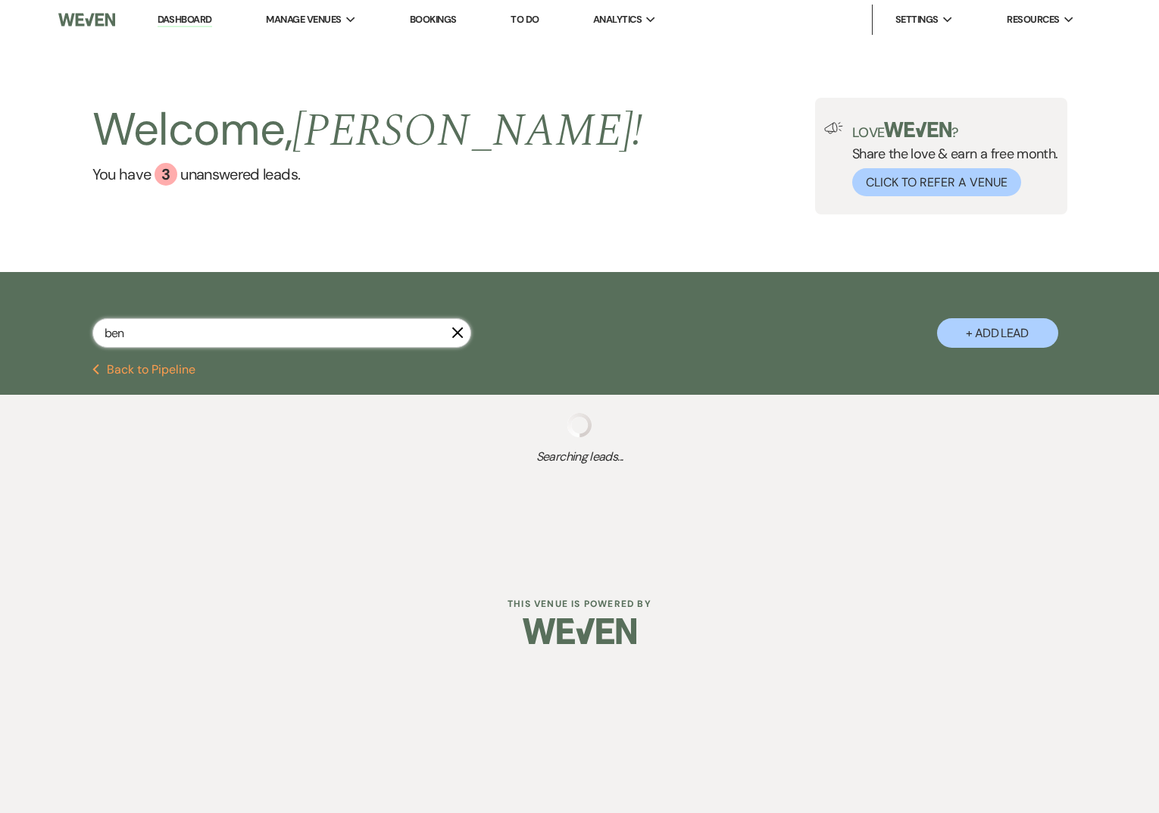
select select "5"
select select "8"
select select "5"
select select "8"
select select "5"
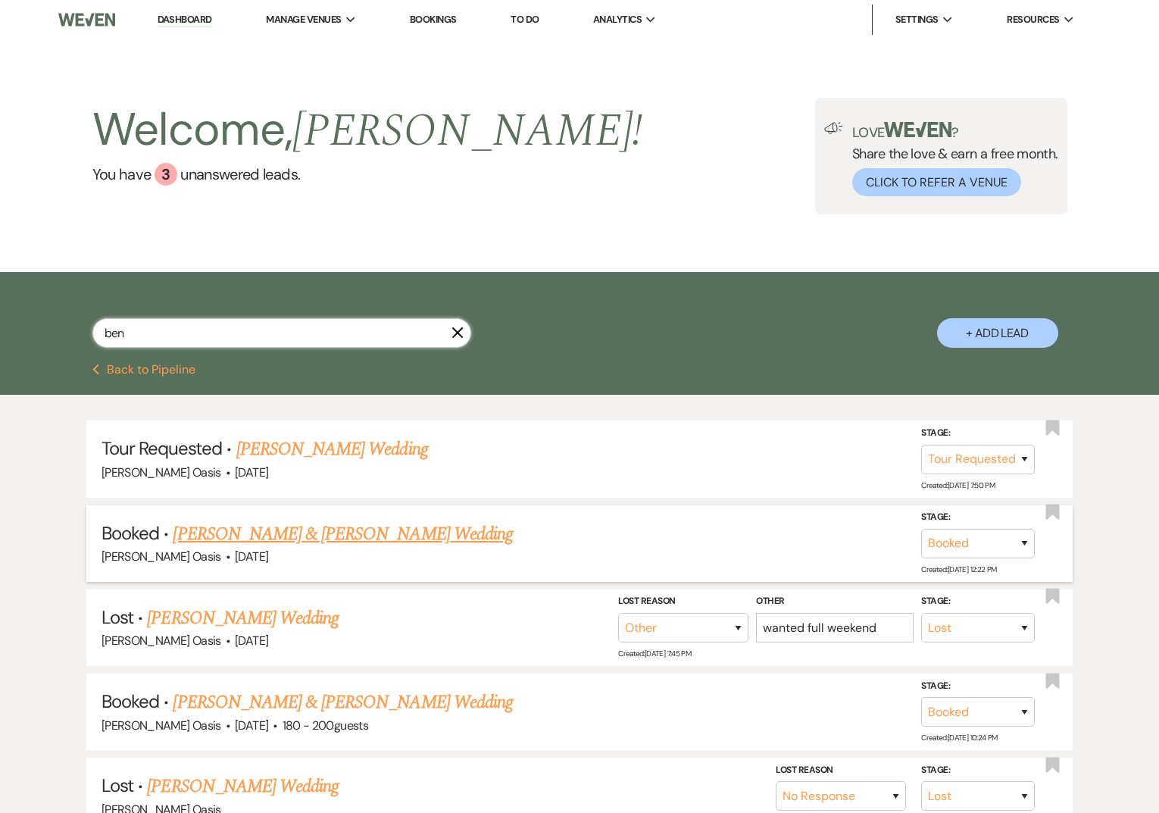
type input "ben"
click at [245, 529] on link "[PERSON_NAME] & [PERSON_NAME] Wedding" at bounding box center [342, 533] width 339 height 27
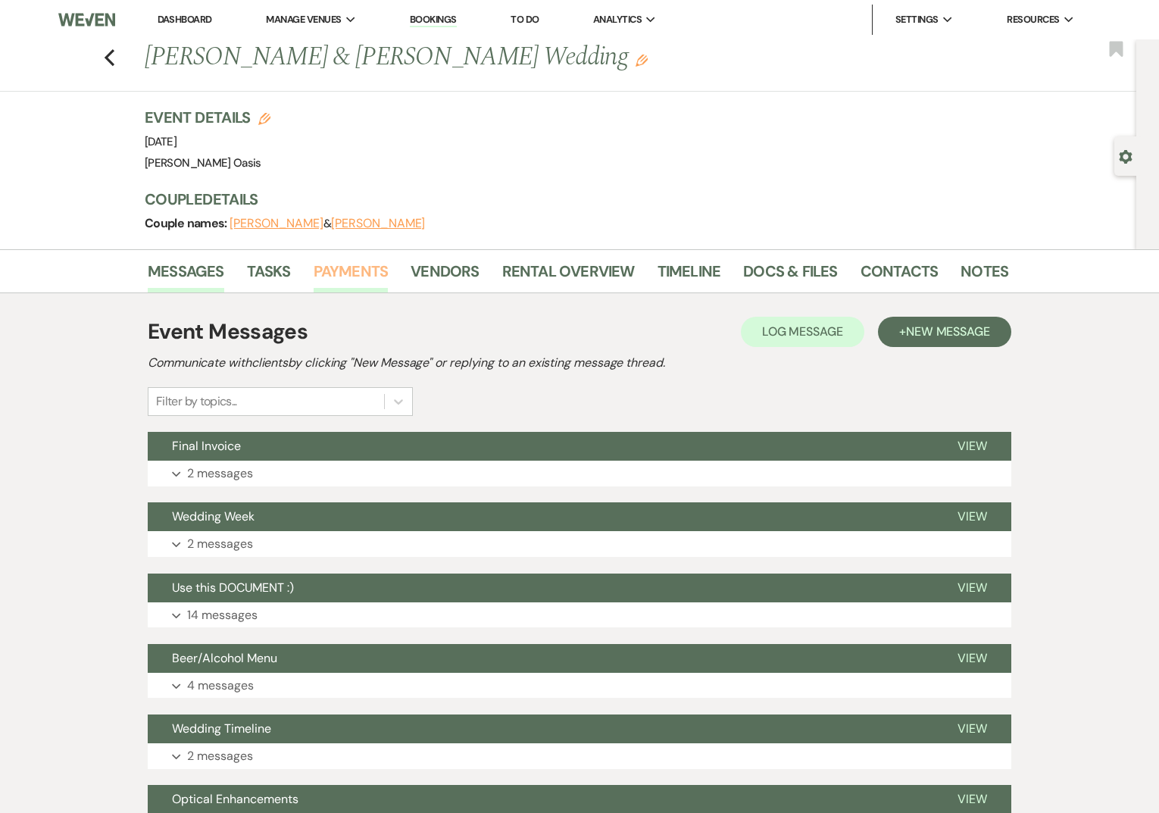
click at [351, 278] on link "Payments" at bounding box center [351, 275] width 75 height 33
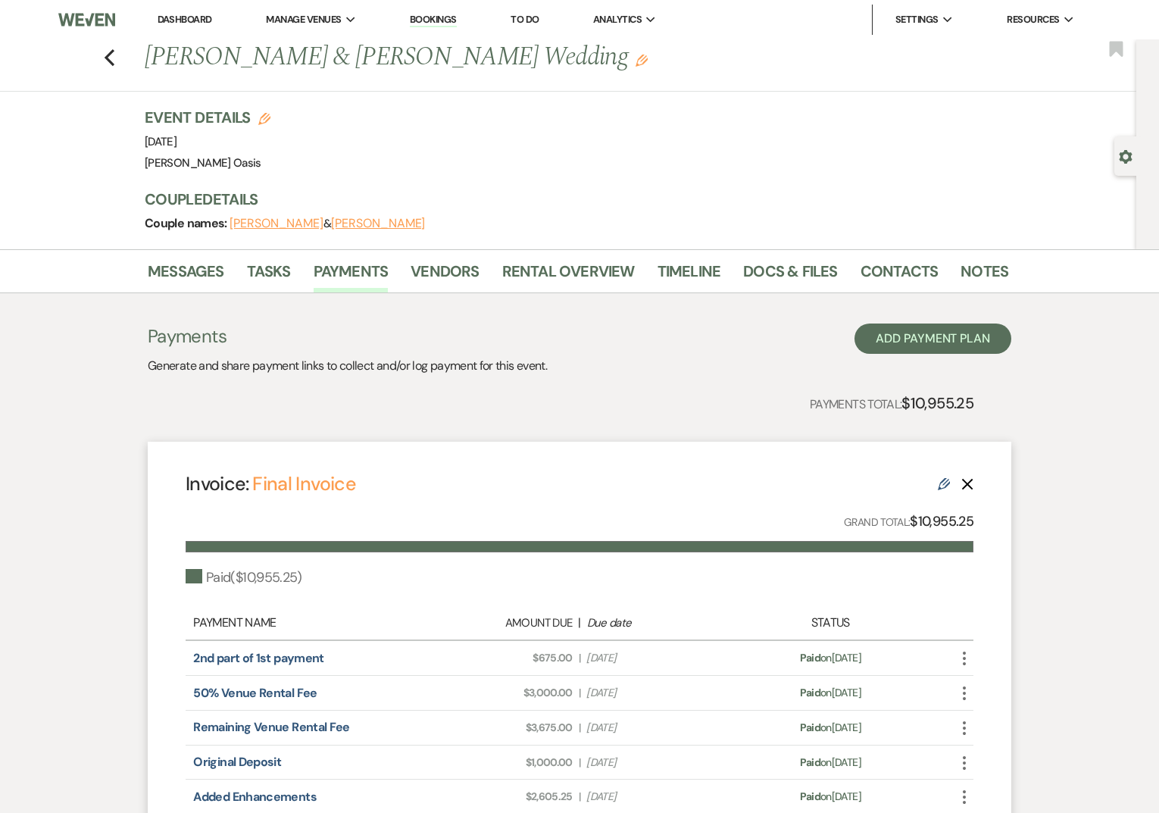
click at [186, 19] on link "Dashboard" at bounding box center [185, 19] width 55 height 13
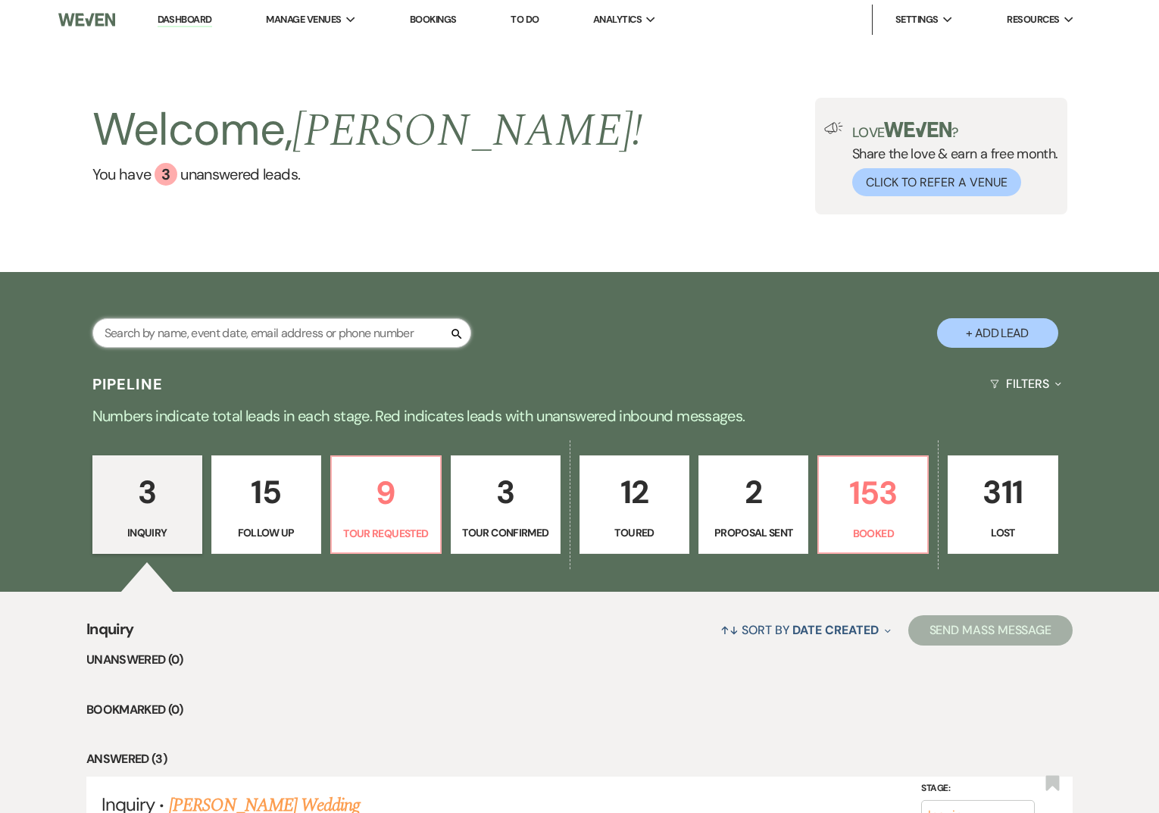
click at [172, 326] on input "text" at bounding box center [281, 333] width 379 height 30
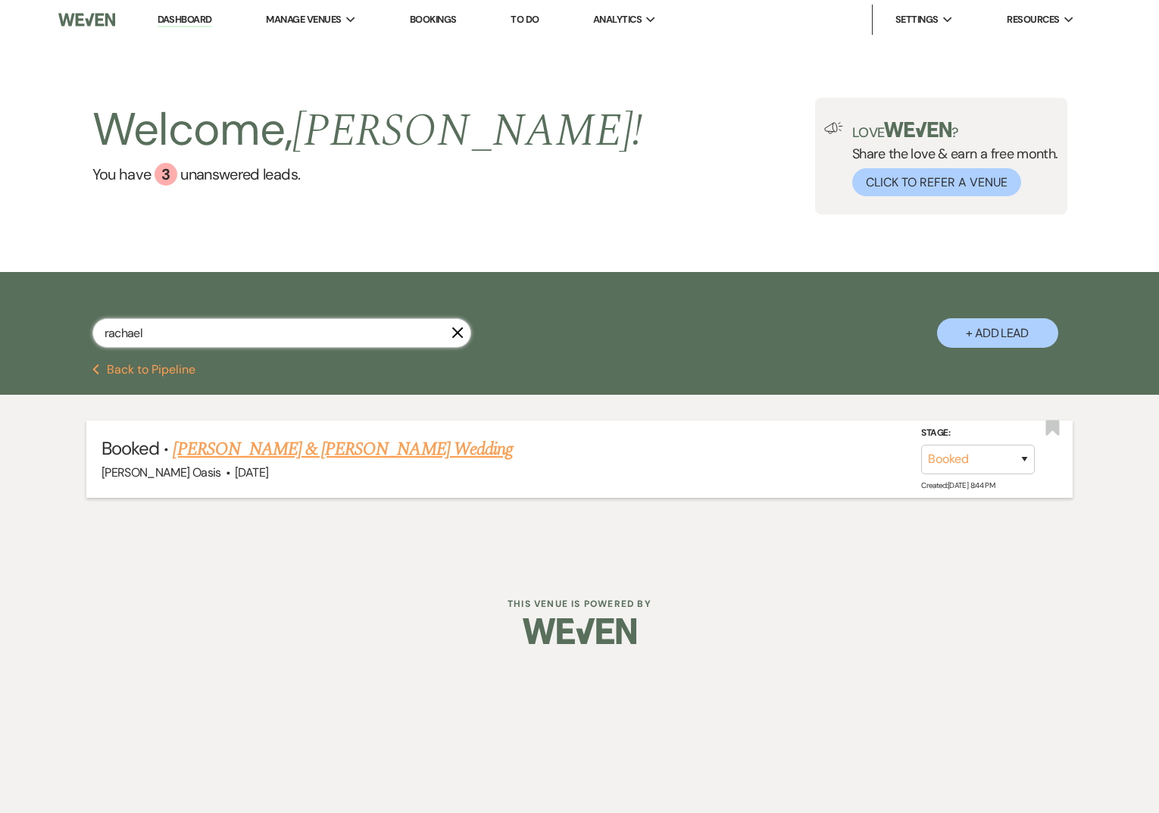
type input "rachael"
click at [208, 460] on link "[PERSON_NAME] & [PERSON_NAME] Wedding" at bounding box center [342, 448] width 339 height 27
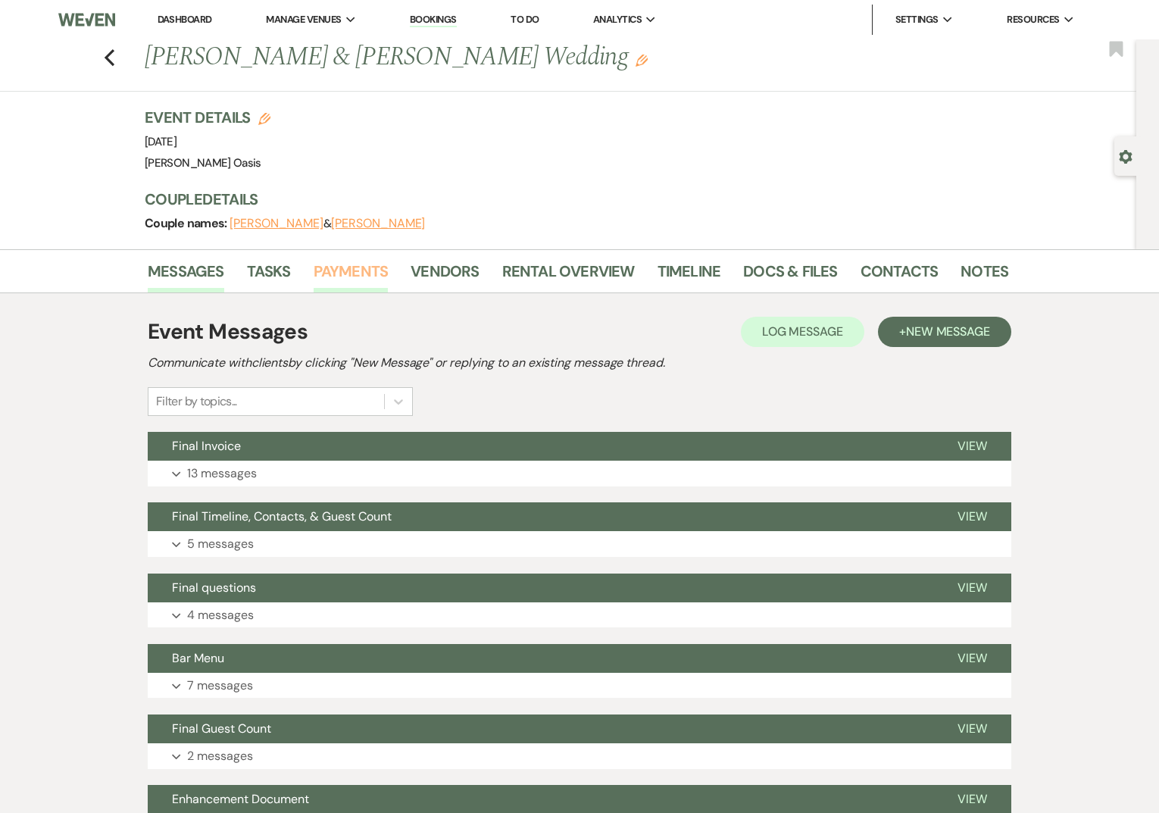
click at [341, 268] on link "Payments" at bounding box center [351, 275] width 75 height 33
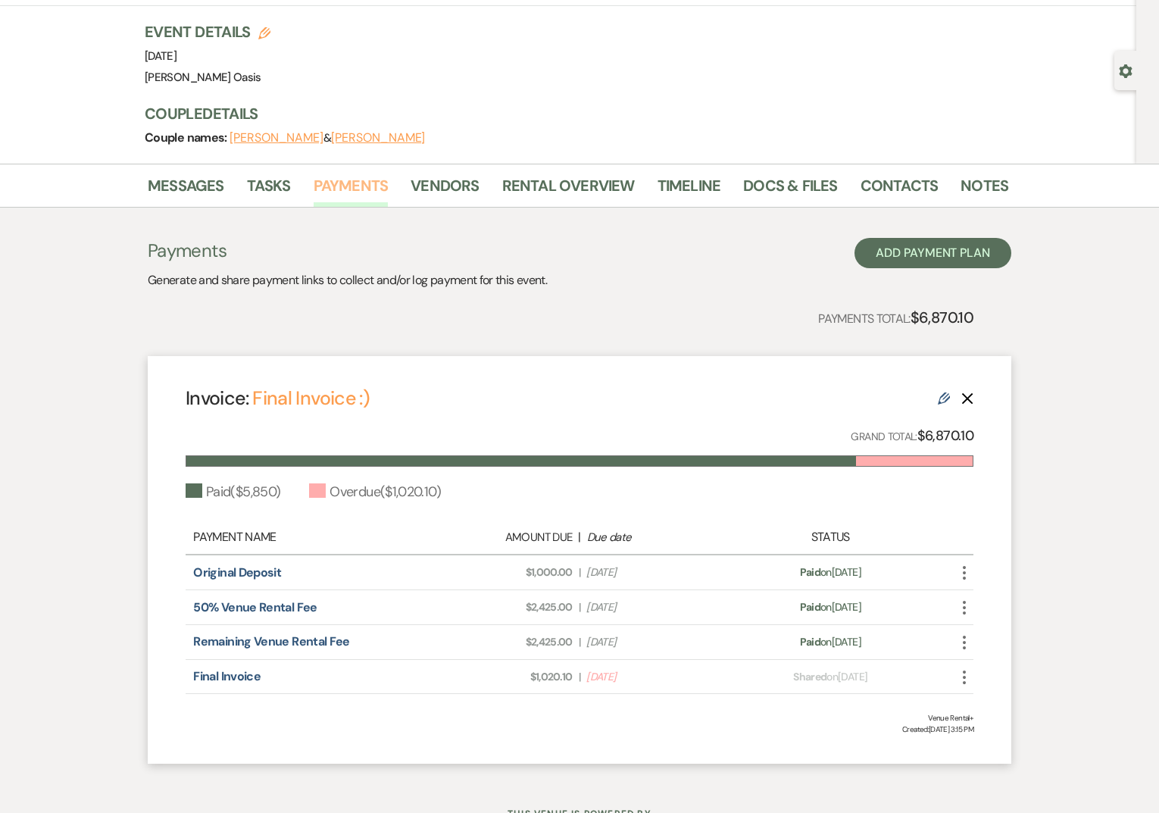
scroll to position [86, 0]
click at [943, 398] on use at bounding box center [944, 398] width 12 height 12
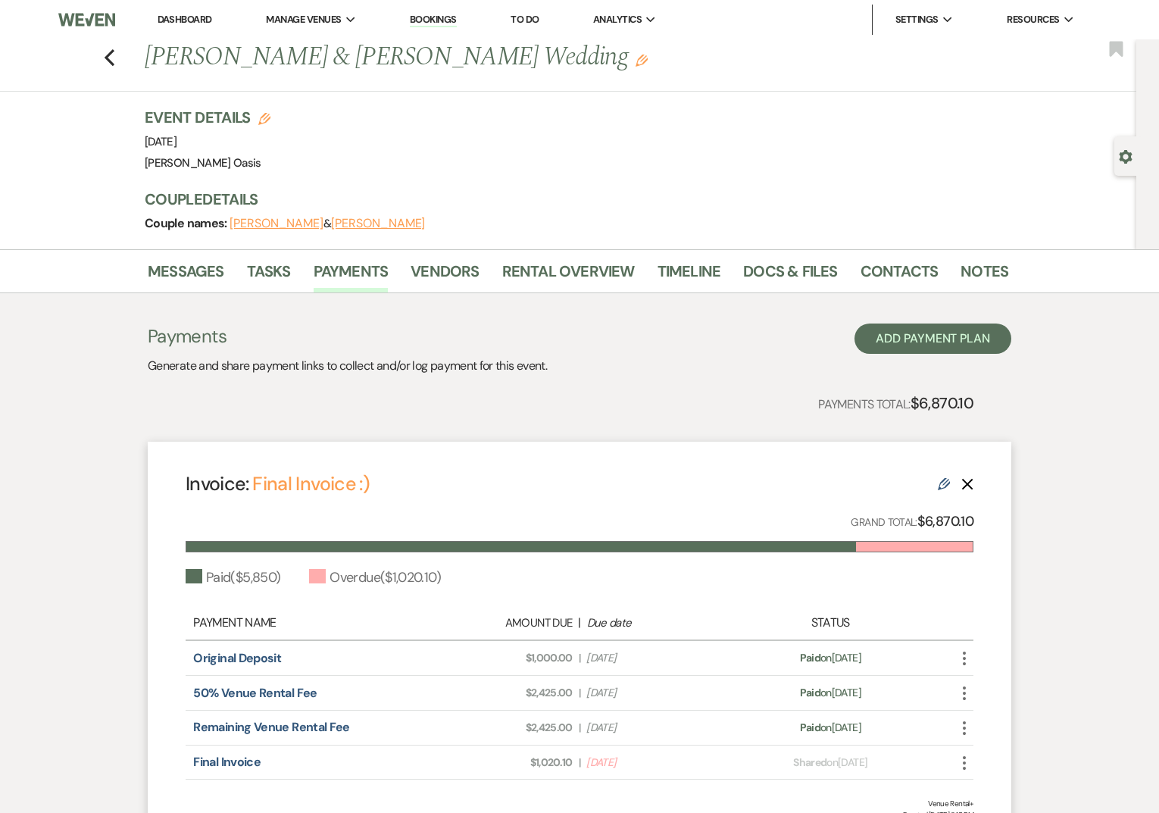
select select "26912"
select select "1"
select select "true"
select select "1"
select select "true"
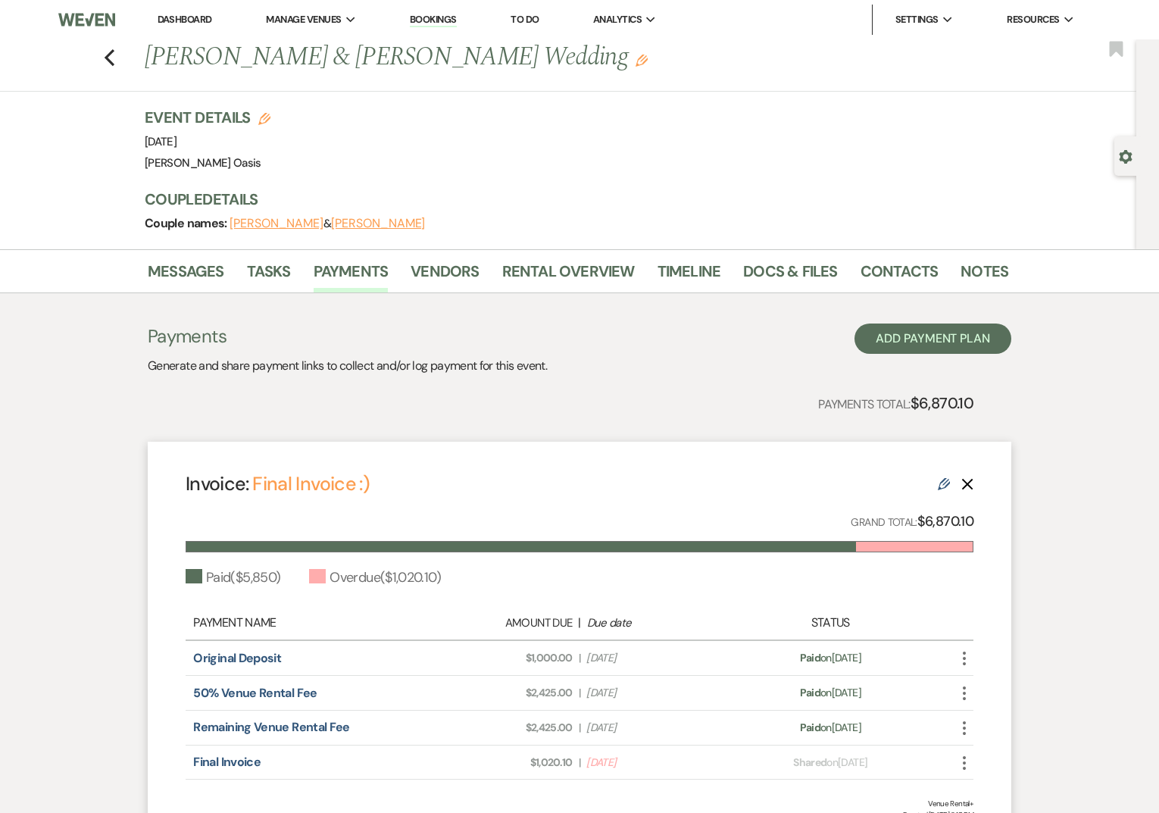
select select "1"
select select "true"
select select "2"
select select "flat"
select select "true"
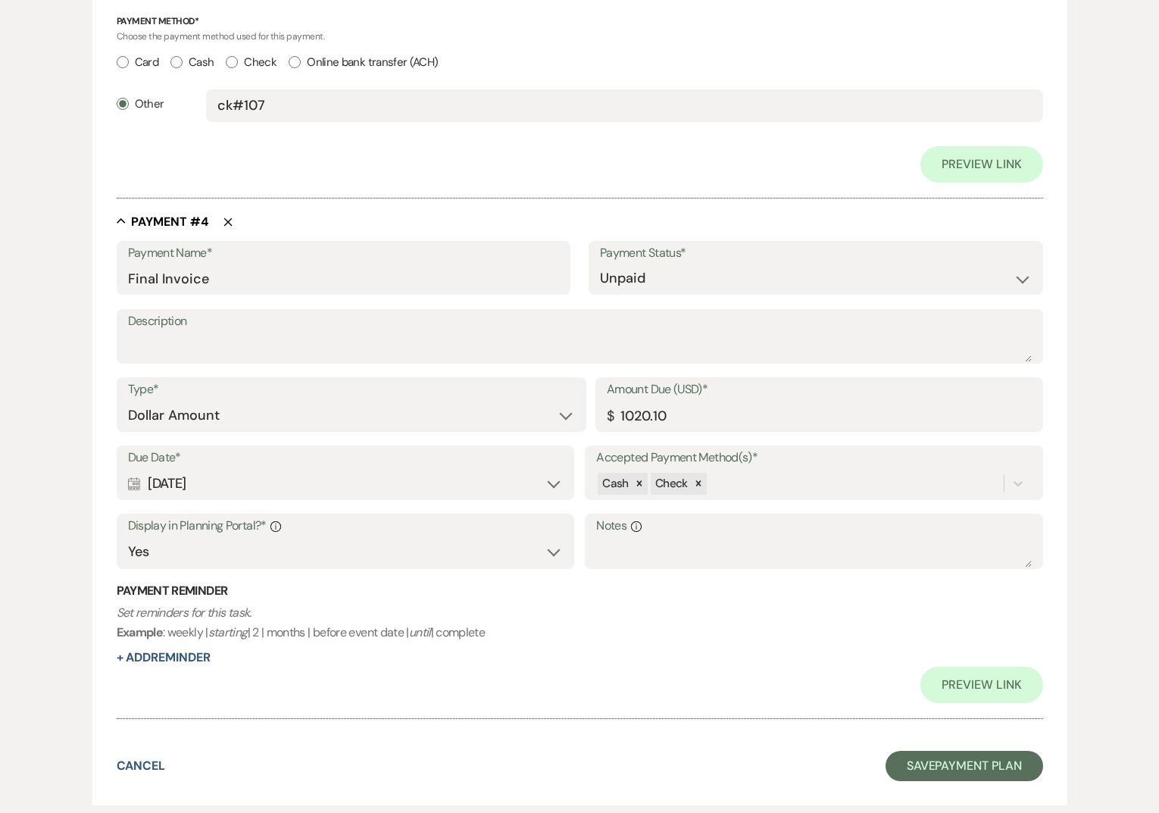
scroll to position [2079, 0]
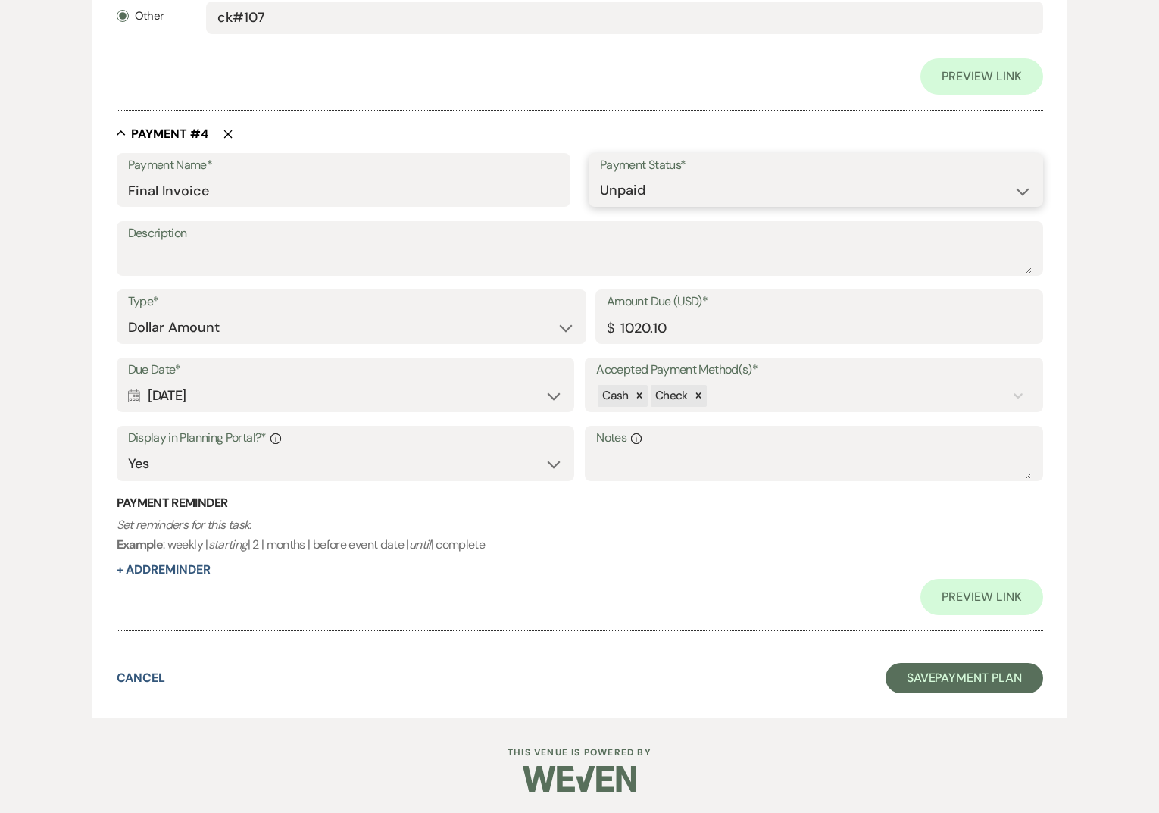
click at [633, 180] on select "Paid Unpaid" at bounding box center [816, 191] width 432 height 30
select select "1"
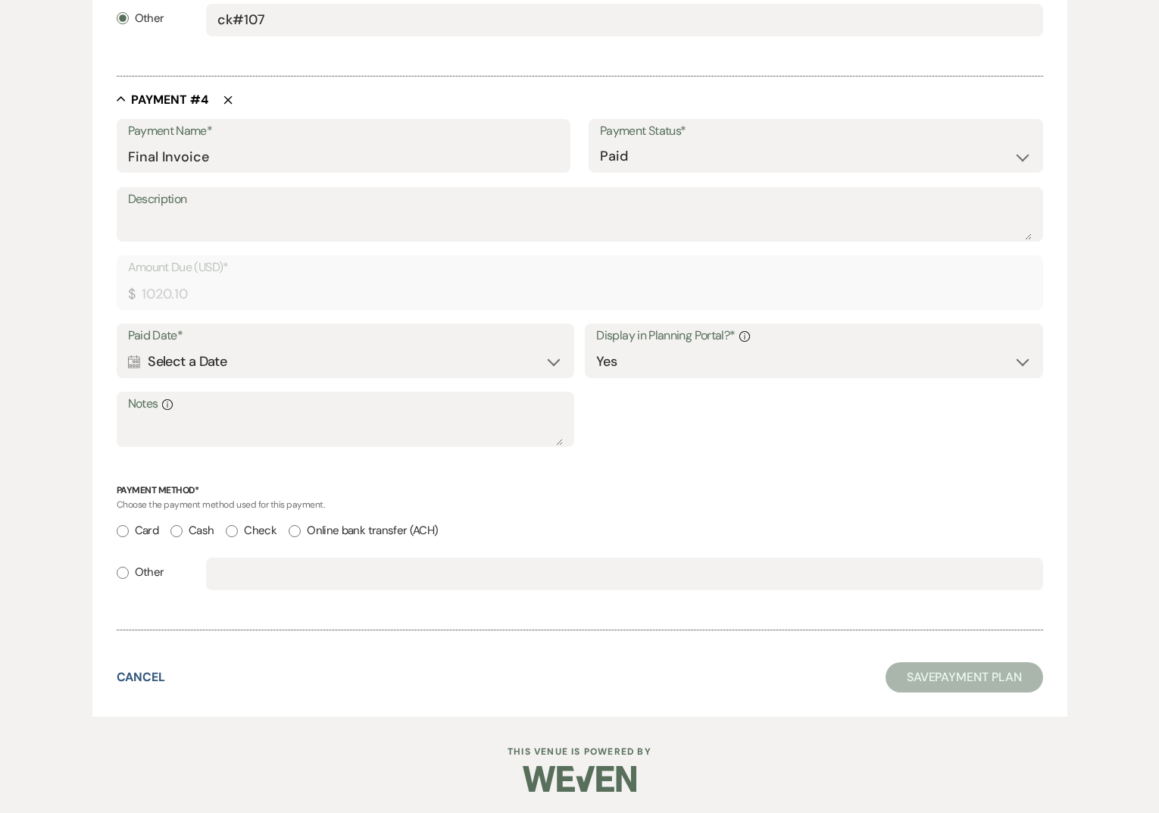
click at [148, 575] on label "Other" at bounding box center [141, 572] width 48 height 20
click at [129, 575] on input "Other" at bounding box center [123, 572] width 12 height 12
radio input "true"
click at [219, 574] on input "text" at bounding box center [623, 574] width 813 height 30
type input "DB CA"
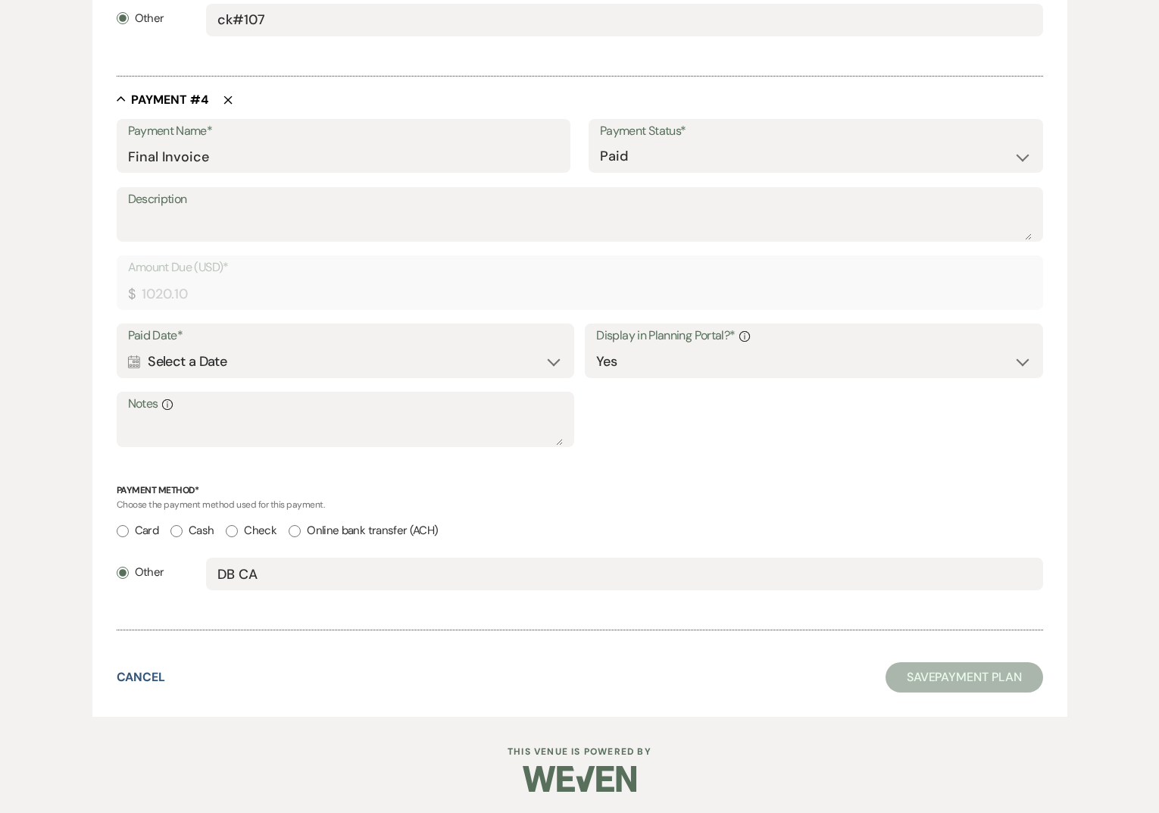
click at [368, 361] on div "Calendar Select a Date Expand" at bounding box center [345, 362] width 435 height 30
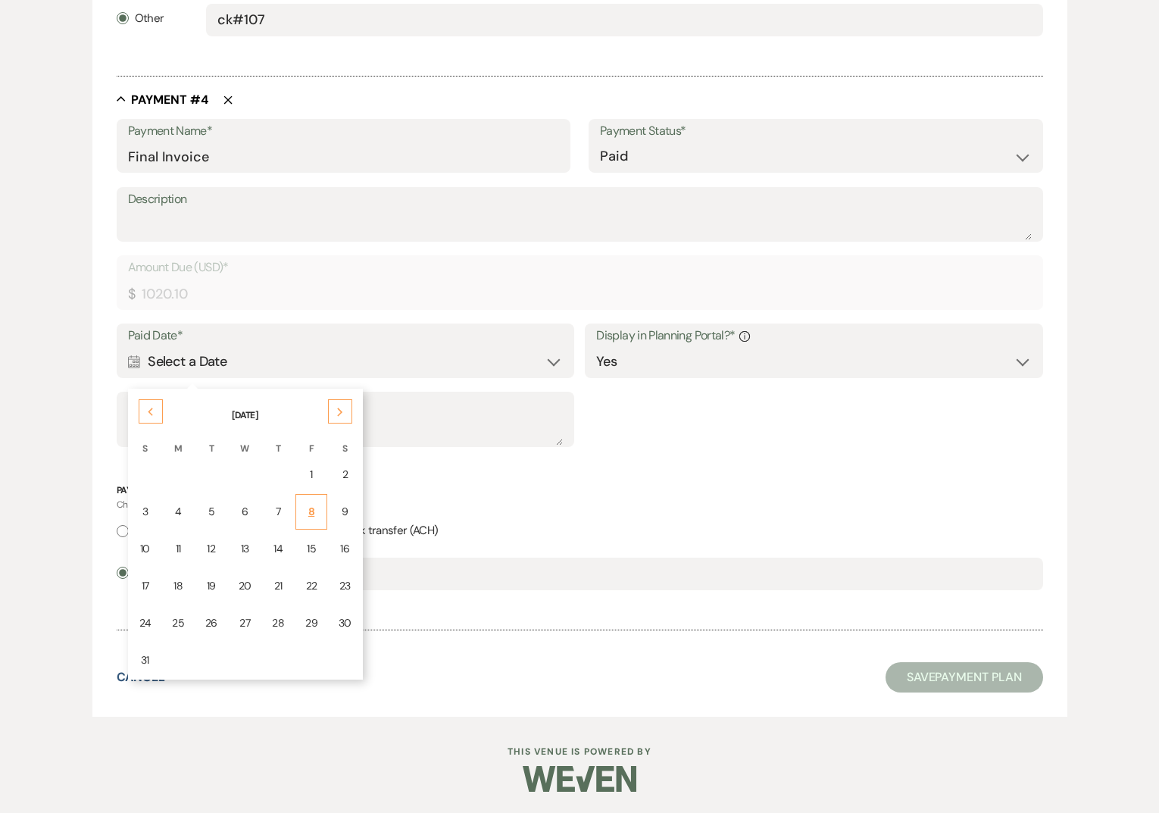
click at [316, 510] on td "8" at bounding box center [311, 512] width 32 height 36
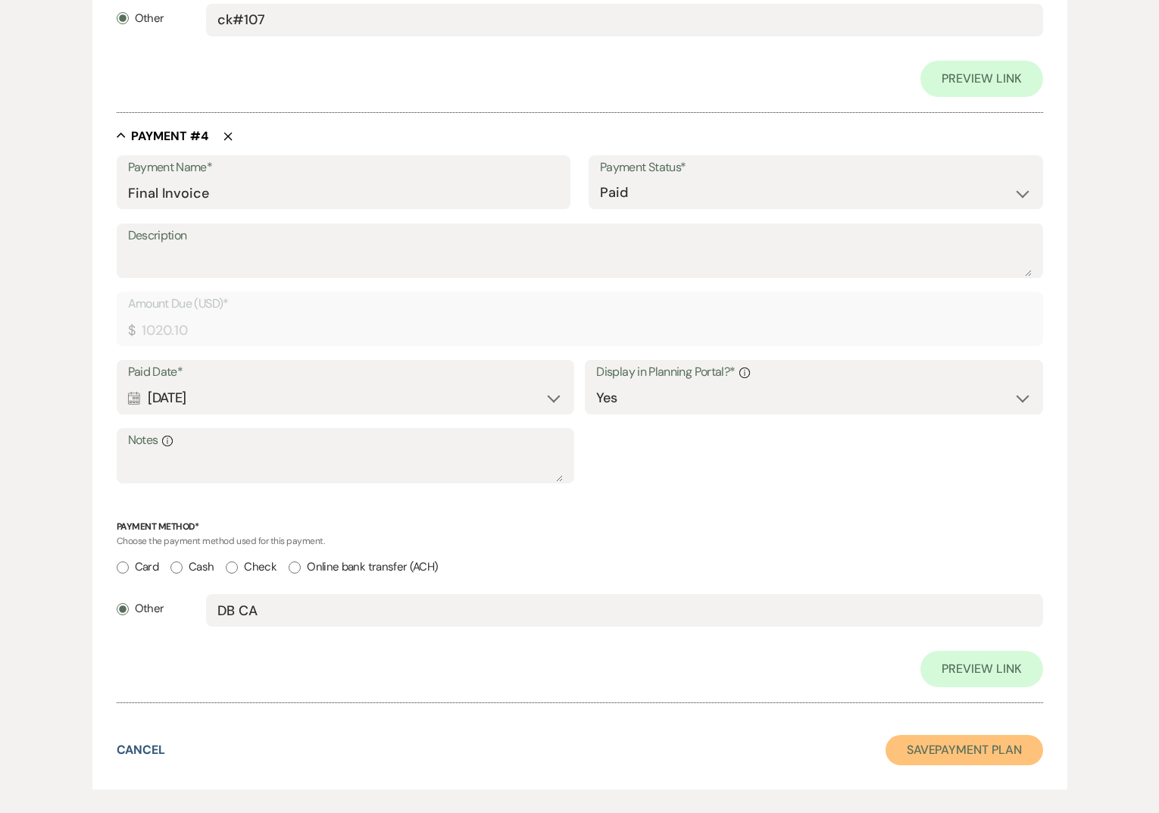
click at [925, 747] on button "Save Payment Plan" at bounding box center [964, 750] width 158 height 30
